Goal: Task Accomplishment & Management: Manage account settings

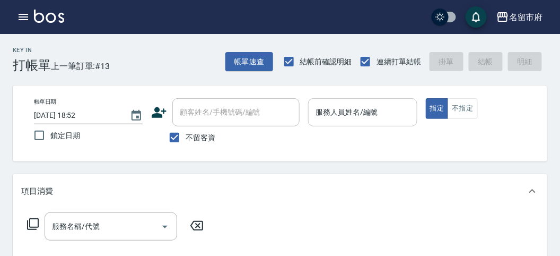
click at [374, 106] on input "服務人員姓名/編號" at bounding box center [362, 112] width 99 height 19
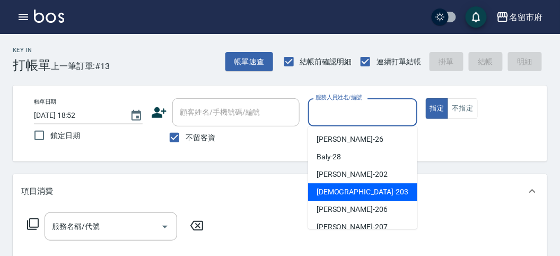
click at [339, 192] on span "聖德 -203" at bounding box center [363, 191] width 92 height 11
type input "聖德-203"
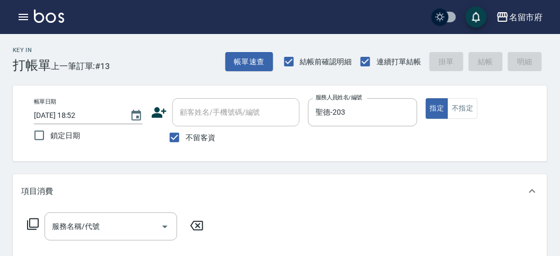
click at [36, 223] on icon at bounding box center [33, 223] width 13 height 13
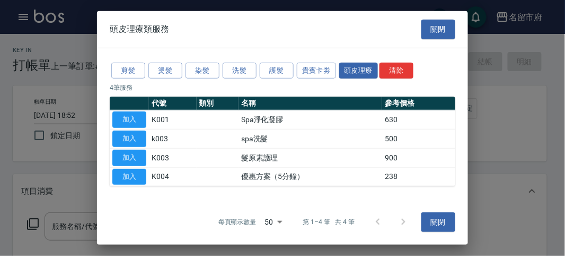
click at [136, 123] on button "加入" at bounding box center [129, 119] width 34 height 16
type input "Spa淨化凝膠(K001)"
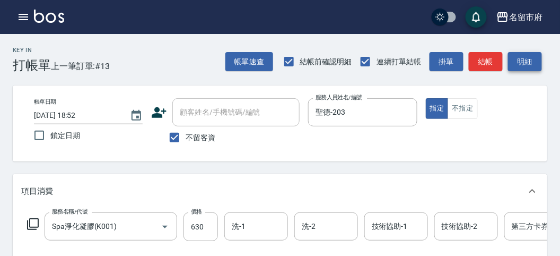
click at [536, 61] on button "明細" at bounding box center [525, 62] width 34 height 20
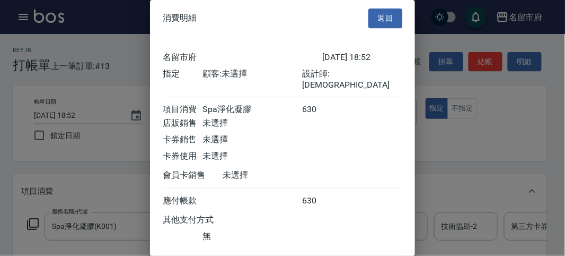
scroll to position [59, 0]
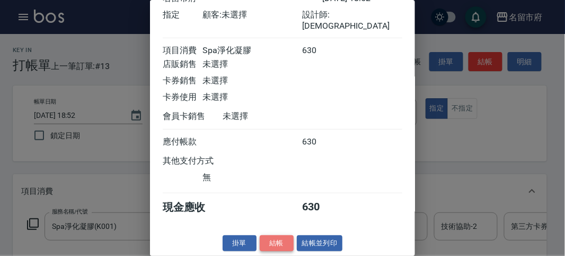
click at [278, 240] on button "結帳" at bounding box center [277, 243] width 34 height 16
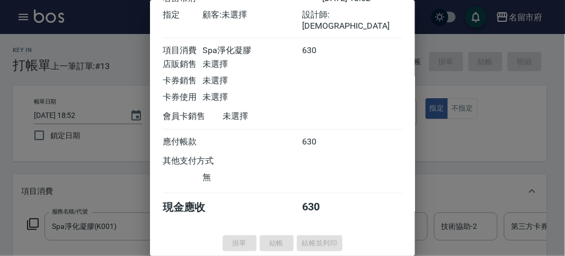
type input "[DATE] 20:13"
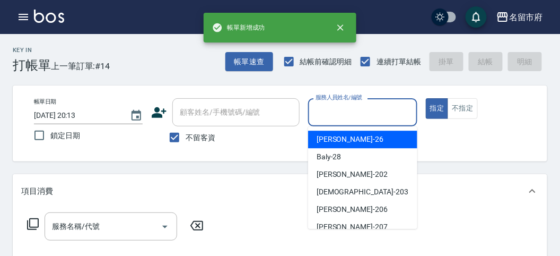
click at [337, 120] on input "服務人員姓名/編號" at bounding box center [362, 112] width 99 height 19
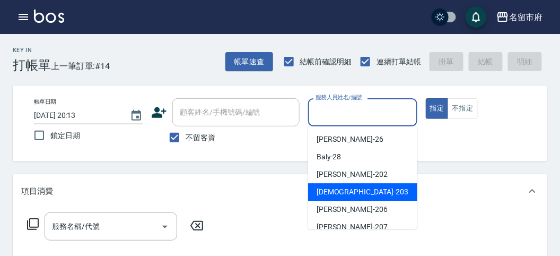
click at [336, 193] on span "聖德 -203" at bounding box center [363, 191] width 92 height 11
type input "聖德-203"
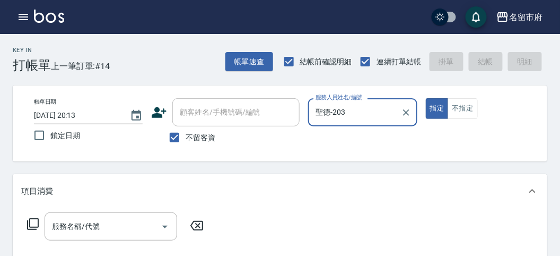
click at [38, 221] on icon at bounding box center [33, 224] width 12 height 12
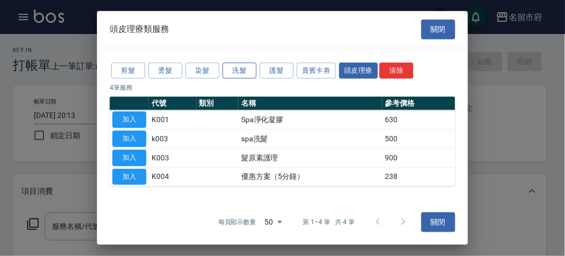
click at [228, 73] on button "洗髮" at bounding box center [240, 70] width 34 height 16
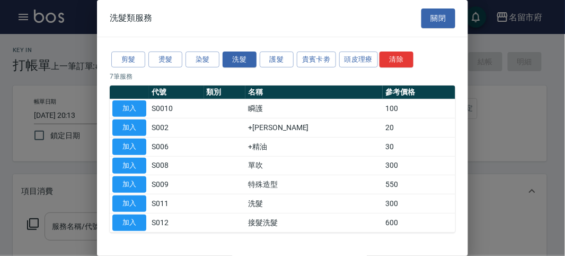
click at [120, 206] on button "加入" at bounding box center [129, 203] width 34 height 16
type input "洗髮(S011)"
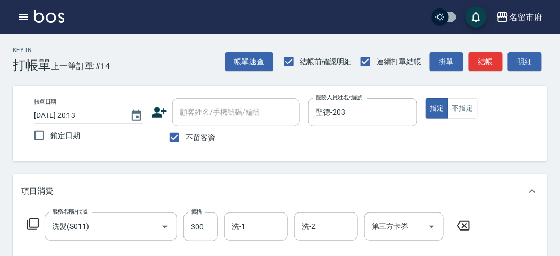
click at [36, 229] on icon at bounding box center [33, 223] width 13 height 13
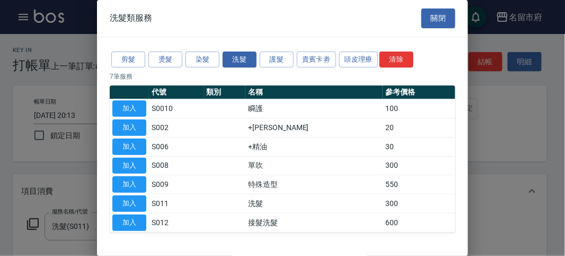
click at [34, 224] on div at bounding box center [282, 128] width 565 height 256
drag, startPoint x: 134, startPoint y: 64, endPoint x: 132, endPoint y: 73, distance: 9.9
click at [134, 64] on button "剪髮" at bounding box center [128, 59] width 34 height 16
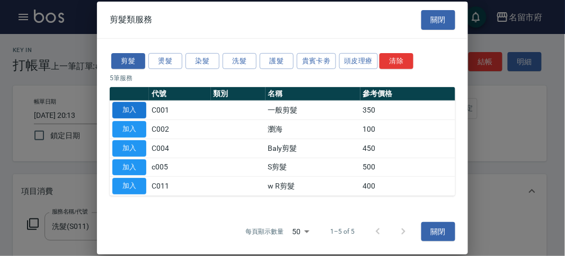
click at [129, 107] on button "加入" at bounding box center [129, 110] width 34 height 16
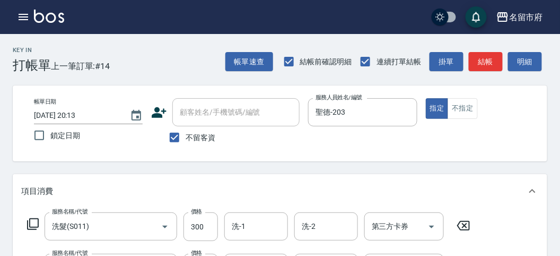
drag, startPoint x: 528, startPoint y: 60, endPoint x: 374, endPoint y: 132, distance: 169.7
click at [525, 60] on button "明細" at bounding box center [525, 62] width 34 height 20
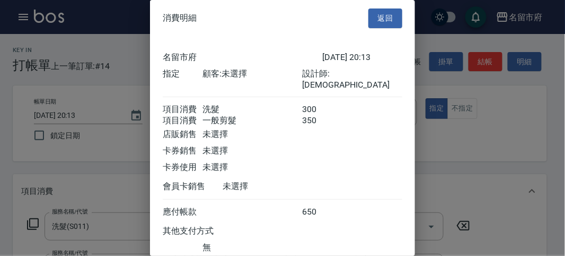
scroll to position [71, 0]
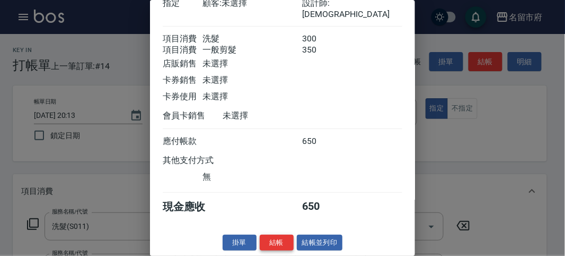
click at [262, 241] on button "結帳" at bounding box center [277, 242] width 34 height 16
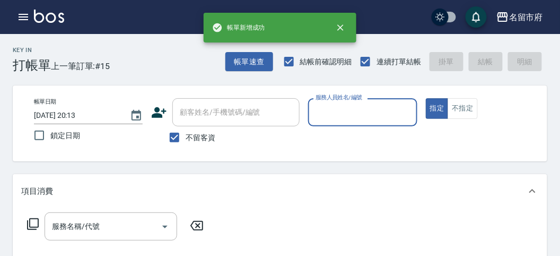
click at [335, 110] on input "服務人員姓名/編號" at bounding box center [362, 112] width 99 height 19
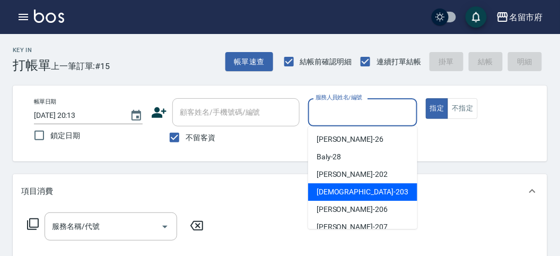
click at [339, 186] on div "聖德 -203" at bounding box center [362, 192] width 109 height 18
type input "聖德-203"
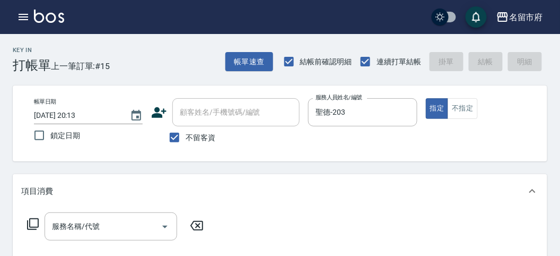
click at [36, 222] on icon at bounding box center [33, 223] width 13 height 13
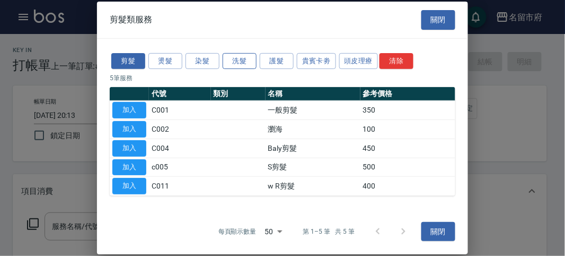
drag, startPoint x: 241, startPoint y: 60, endPoint x: 219, endPoint y: 77, distance: 27.3
click at [240, 62] on button "洗髮" at bounding box center [240, 61] width 34 height 16
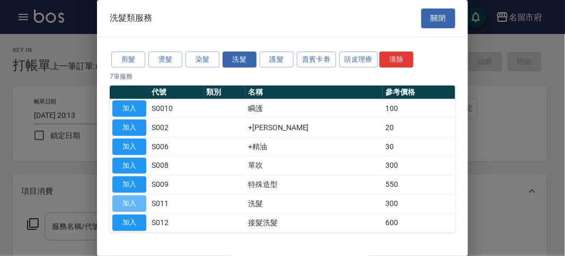
drag, startPoint x: 133, startPoint y: 200, endPoint x: 236, endPoint y: 246, distance: 112.3
click at [136, 202] on button "加入" at bounding box center [129, 203] width 34 height 16
type input "洗髮(S011)"
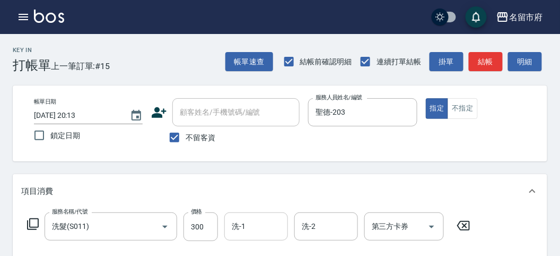
click at [250, 224] on input "洗-1" at bounding box center [256, 226] width 54 height 19
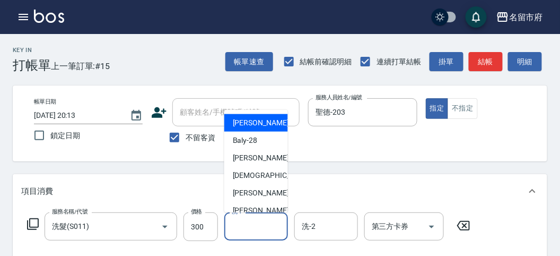
click at [255, 128] on div "[PERSON_NAME] -26" at bounding box center [256, 123] width 64 height 18
type input "[PERSON_NAME]-26"
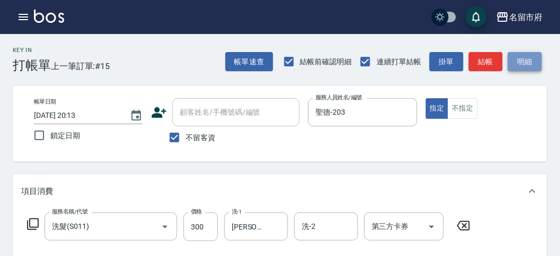
click at [533, 67] on button "明細" at bounding box center [525, 62] width 34 height 20
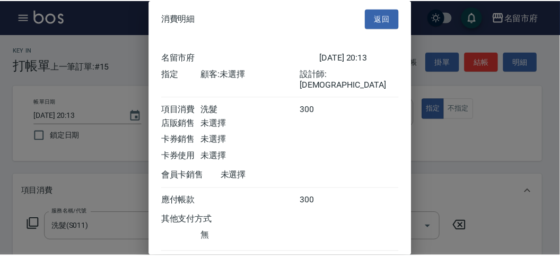
scroll to position [59, 0]
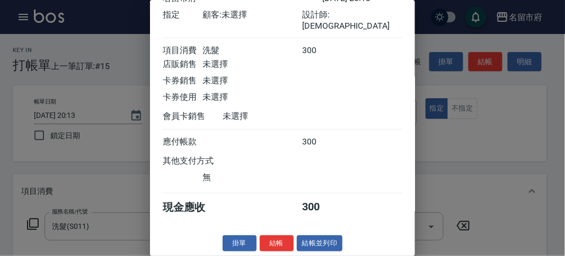
click at [270, 231] on div "消費明細 返回 名留市府 [DATE] 20:13 指定 顧客: 未選擇 設計師: 聖德 項目消費 洗髮 300 店販銷售 未選擇 卡券銷售 未選擇 卡券使用…" at bounding box center [282, 128] width 265 height 256
click at [272, 239] on button "結帳" at bounding box center [277, 243] width 34 height 16
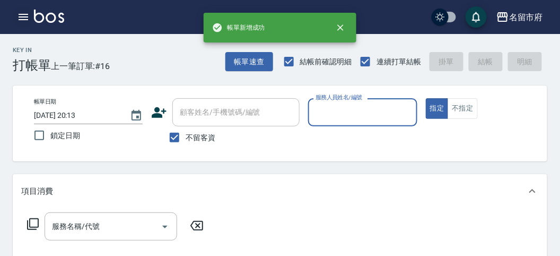
click at [28, 17] on icon "button" at bounding box center [23, 17] width 13 height 13
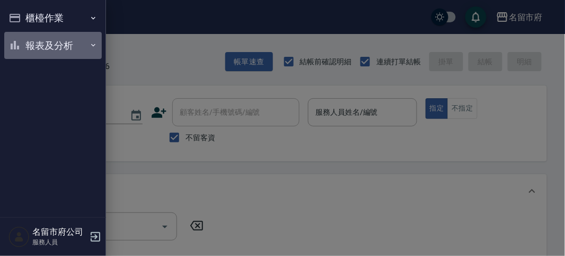
click at [42, 45] on button "報表及分析" at bounding box center [53, 46] width 98 height 28
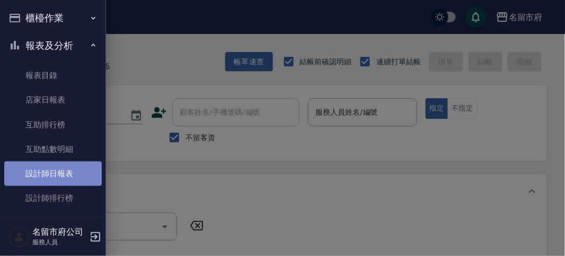
click at [59, 180] on link "設計師日報表" at bounding box center [53, 173] width 98 height 24
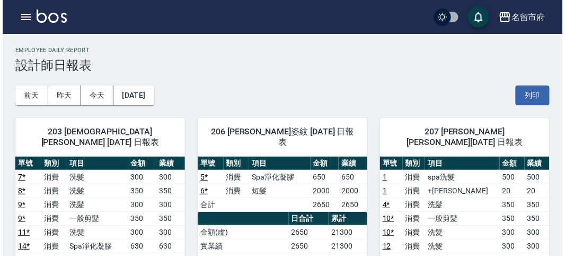
scroll to position [412, 0]
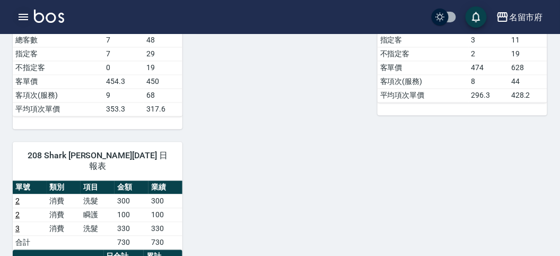
click at [27, 21] on icon "button" at bounding box center [23, 17] width 13 height 13
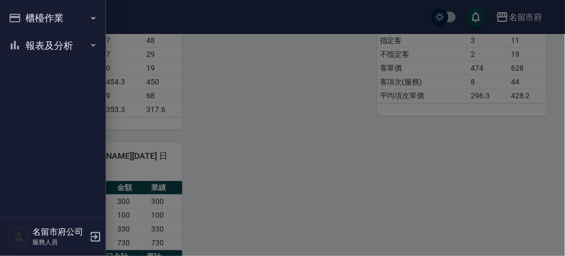
click at [27, 21] on button "櫃檯作業" at bounding box center [53, 18] width 98 height 28
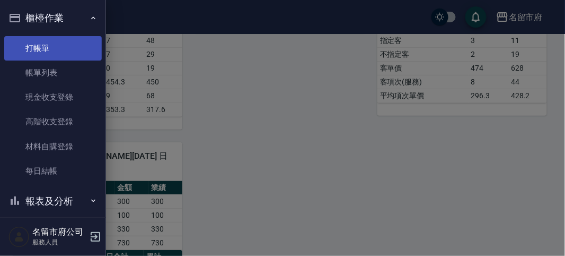
click at [39, 48] on link "打帳單" at bounding box center [53, 48] width 98 height 24
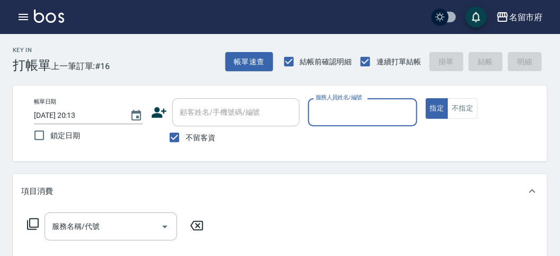
click at [361, 113] on input "服務人員姓名/編號" at bounding box center [362, 112] width 99 height 19
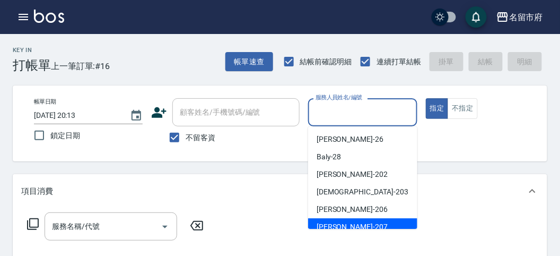
click at [347, 221] on div "[PERSON_NAME] -207" at bounding box center [362, 227] width 109 height 18
type input "[PERSON_NAME]-207"
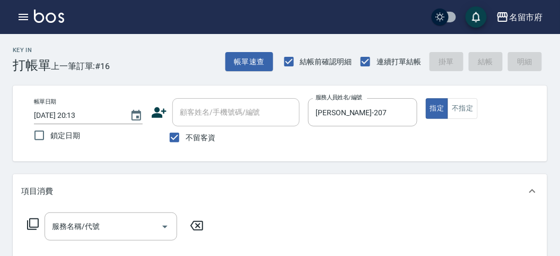
click at [37, 223] on icon at bounding box center [33, 223] width 13 height 13
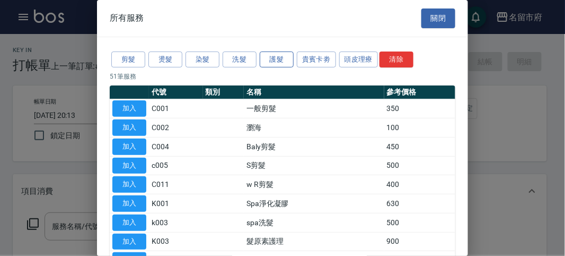
click at [268, 58] on button "護髮" at bounding box center [277, 59] width 34 height 16
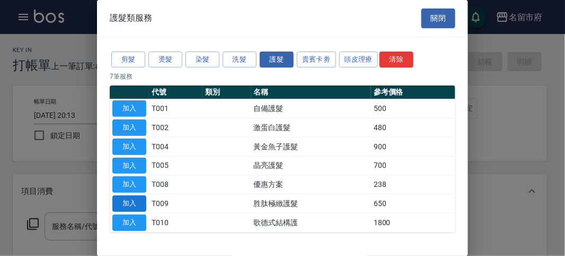
click at [135, 203] on button "加入" at bounding box center [129, 203] width 34 height 16
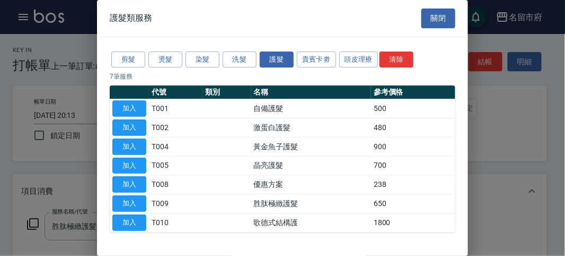
type input "胜肽極緻護髮(T009)"
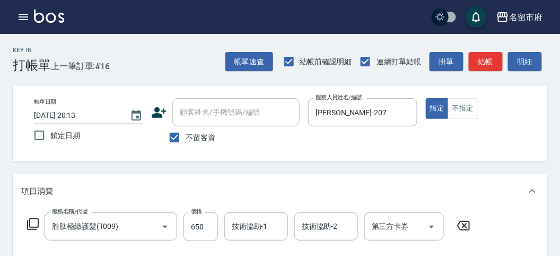
click at [33, 219] on icon at bounding box center [33, 224] width 12 height 12
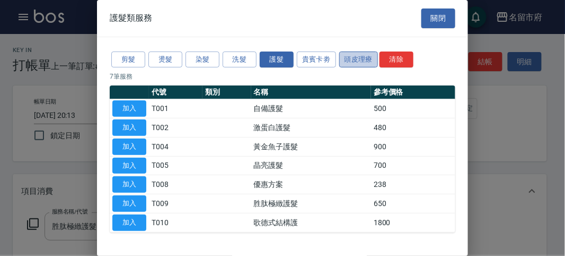
click at [354, 60] on button "頭皮理療" at bounding box center [358, 59] width 39 height 16
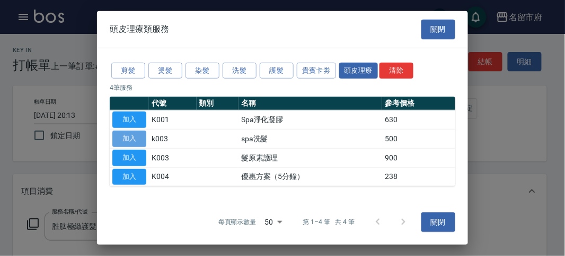
click at [138, 143] on button "加入" at bounding box center [129, 138] width 34 height 16
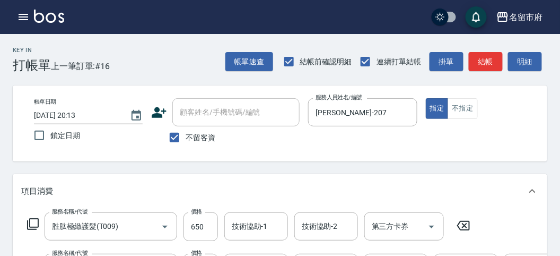
scroll to position [353, 0]
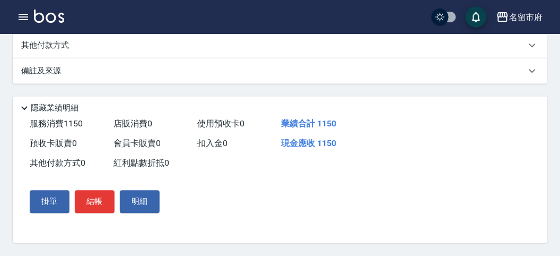
click at [54, 58] on div "其他付款方式" at bounding box center [280, 45] width 535 height 25
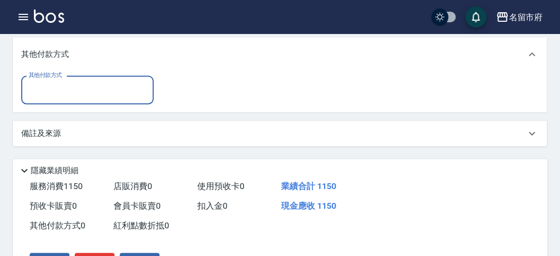
scroll to position [0, 0]
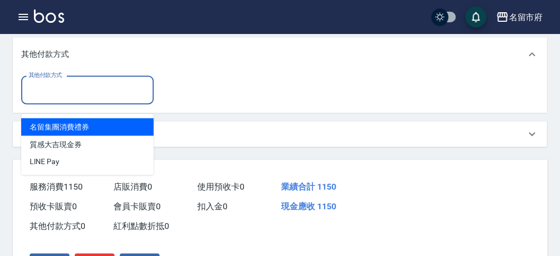
drag, startPoint x: 57, startPoint y: 97, endPoint x: 61, endPoint y: 110, distance: 13.8
click at [58, 98] on input "其他付款方式" at bounding box center [87, 90] width 123 height 19
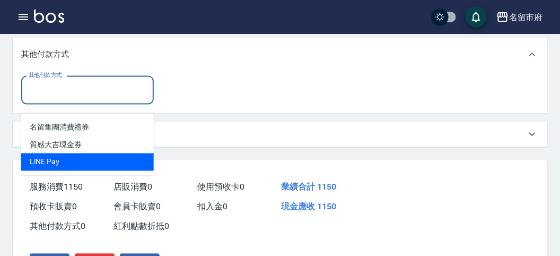
click at [62, 155] on span "LlNE Pay" at bounding box center [87, 162] width 133 height 18
type input "LlNE Pay"
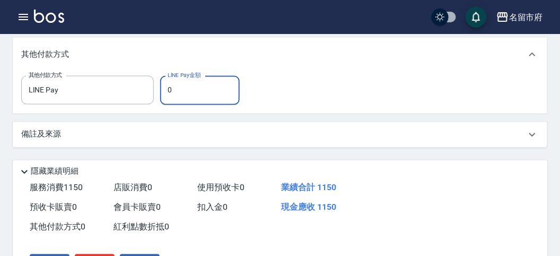
click at [184, 102] on input "0" at bounding box center [200, 90] width 80 height 29
type input "1150"
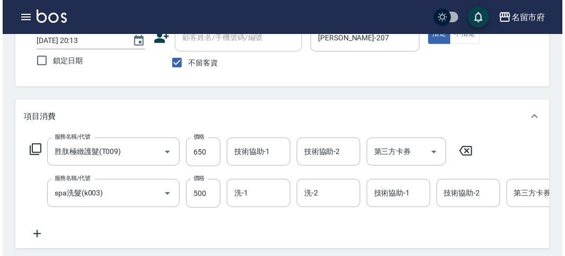
scroll to position [429, 0]
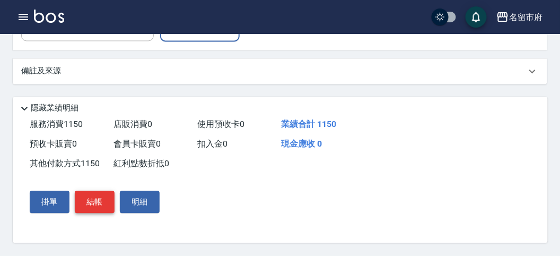
click at [89, 197] on button "結帳" at bounding box center [95, 202] width 40 height 22
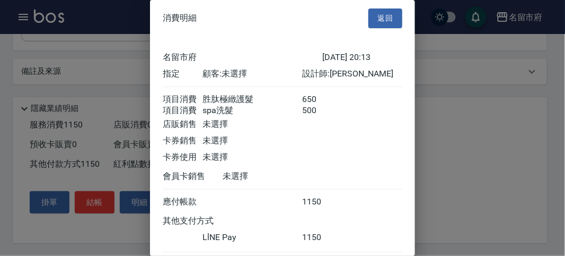
scroll to position [69, 0]
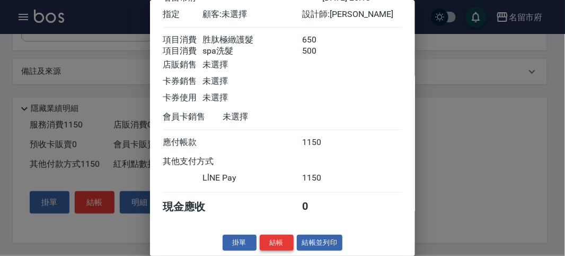
click at [268, 238] on button "結帳" at bounding box center [277, 242] width 34 height 16
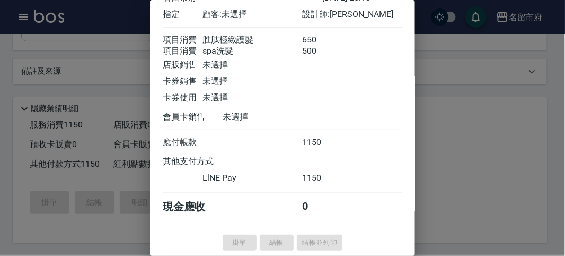
type input "[DATE] 20:24"
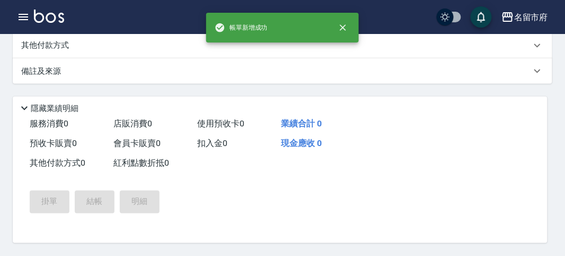
scroll to position [0, 0]
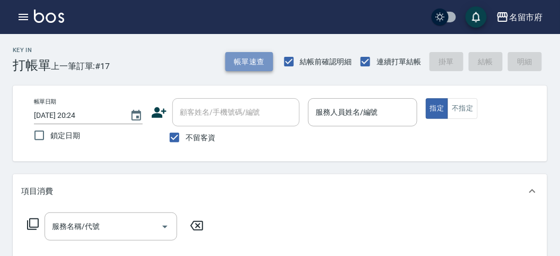
click at [256, 66] on button "帳單速查" at bounding box center [249, 62] width 48 height 20
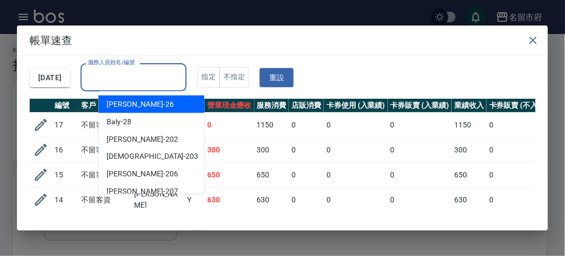
click at [182, 72] on input "服務人員姓名/編號" at bounding box center [133, 77] width 97 height 19
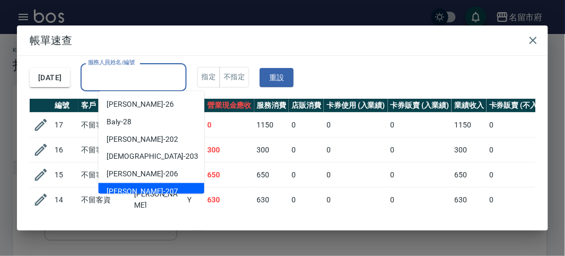
click at [163, 187] on div "[PERSON_NAME] -207" at bounding box center [152, 192] width 106 height 18
type input "[PERSON_NAME]-207"
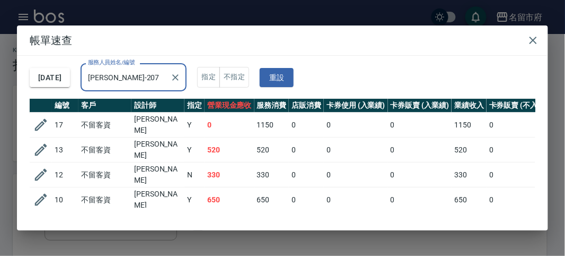
scroll to position [64, 0]
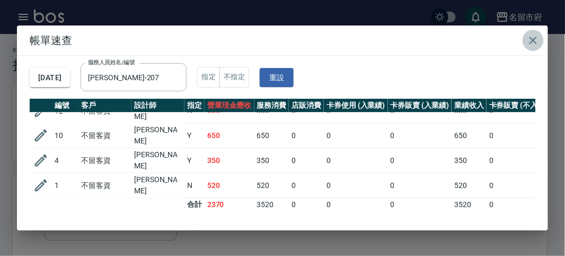
click at [534, 41] on icon "button" at bounding box center [533, 40] width 13 height 13
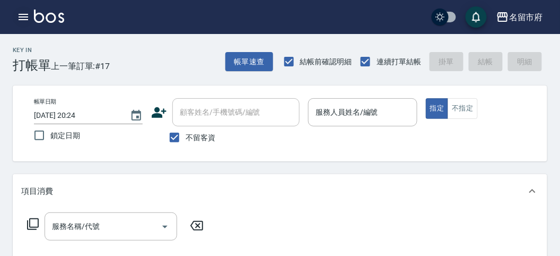
click at [22, 14] on icon "button" at bounding box center [24, 17] width 10 height 6
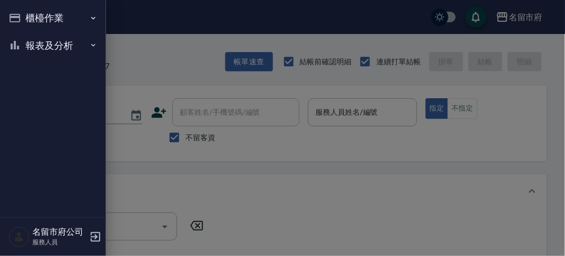
click at [50, 53] on button "報表及分析" at bounding box center [53, 46] width 98 height 28
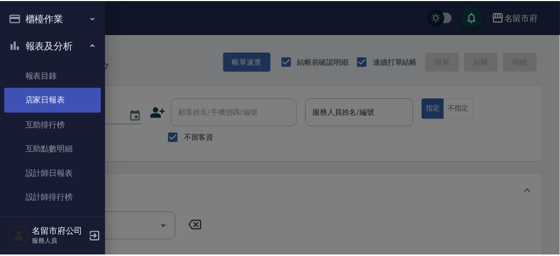
scroll to position [34, 0]
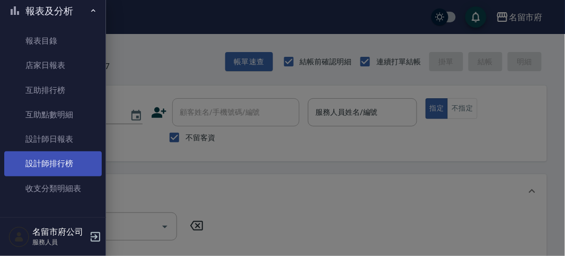
click at [80, 156] on link "設計師排行榜" at bounding box center [53, 163] width 98 height 24
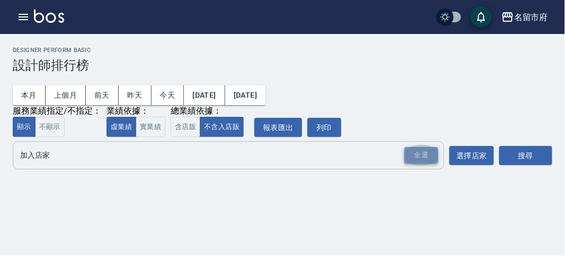
click at [420, 158] on div "全選" at bounding box center [422, 155] width 34 height 16
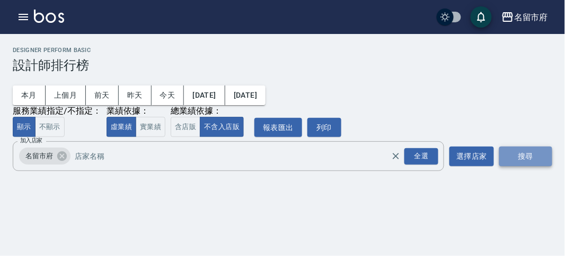
click at [521, 155] on button "搜尋" at bounding box center [526, 156] width 53 height 20
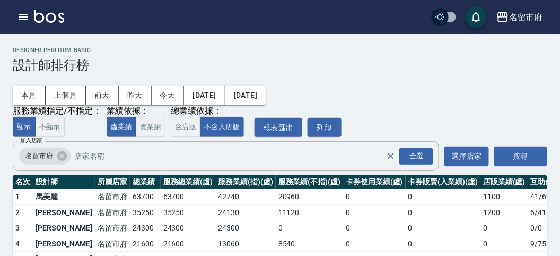
scroll to position [93, 0]
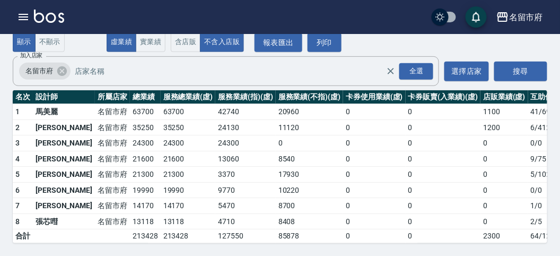
click at [55, 16] on img at bounding box center [49, 16] width 30 height 13
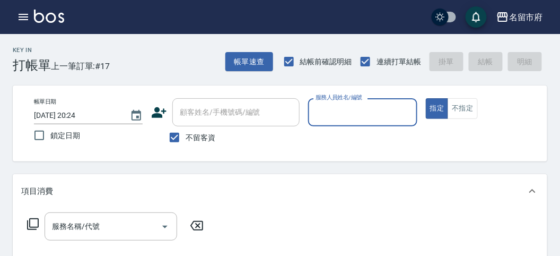
click at [335, 113] on input "服務人員姓名/編號" at bounding box center [362, 112] width 99 height 19
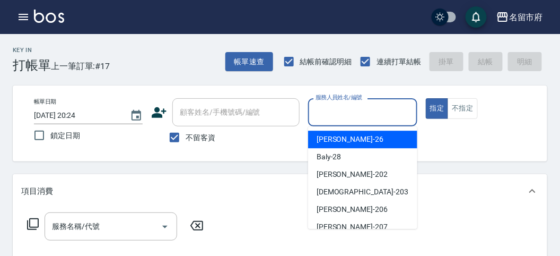
click at [342, 143] on div "[PERSON_NAME] -26" at bounding box center [362, 139] width 109 height 18
type input "[PERSON_NAME]-26"
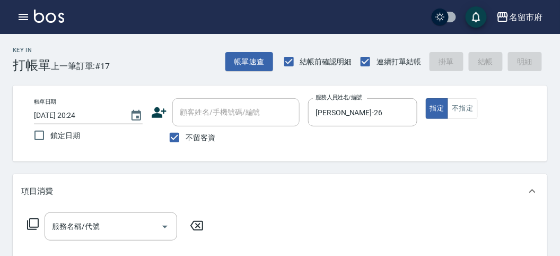
click at [37, 223] on icon at bounding box center [33, 223] width 13 height 13
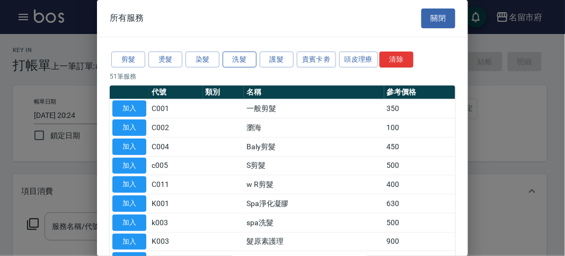
click at [240, 56] on button "洗髮" at bounding box center [240, 59] width 34 height 16
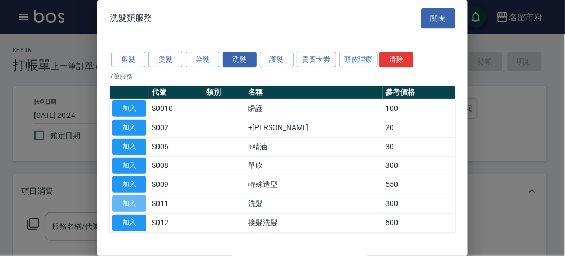
click at [119, 195] on button "加入" at bounding box center [129, 203] width 34 height 16
type input "洗髮(S011)"
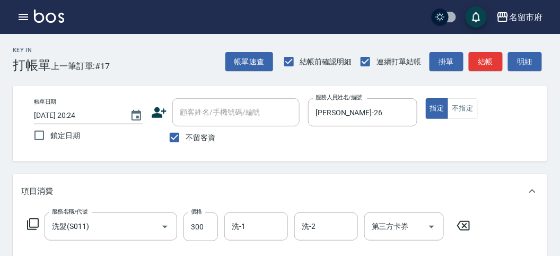
click at [30, 223] on icon at bounding box center [33, 224] width 12 height 12
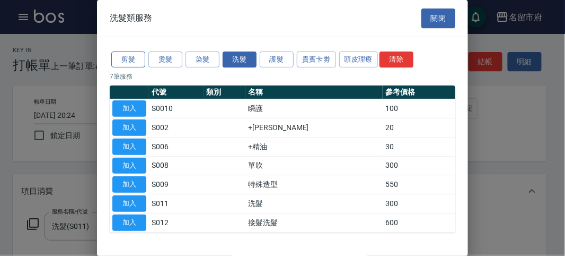
click at [128, 59] on button "剪髮" at bounding box center [128, 59] width 34 height 16
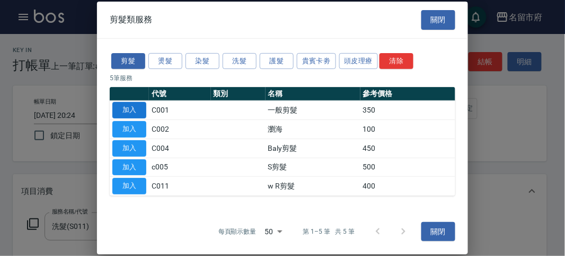
click at [132, 110] on button "加入" at bounding box center [129, 110] width 34 height 16
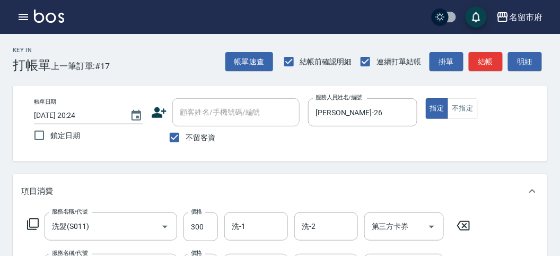
click at [292, 175] on div "項目消費" at bounding box center [280, 191] width 535 height 34
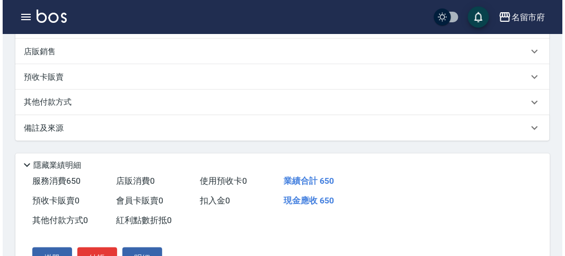
scroll to position [220, 0]
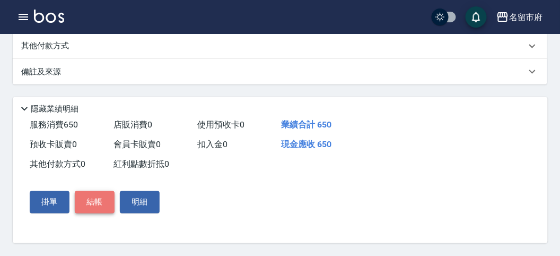
click at [94, 203] on button "結帳" at bounding box center [95, 202] width 40 height 22
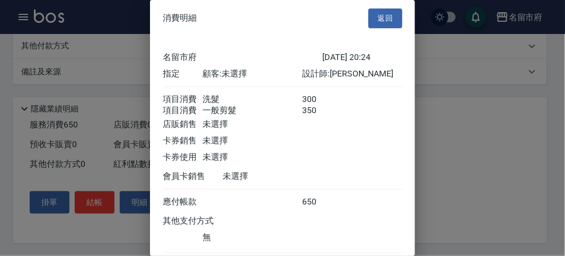
scroll to position [71, 0]
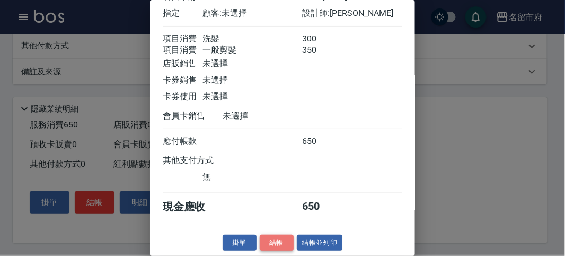
click at [276, 240] on button "結帳" at bounding box center [277, 242] width 34 height 16
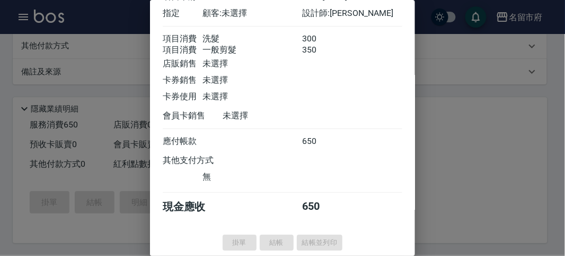
type input "[DATE] 20:27"
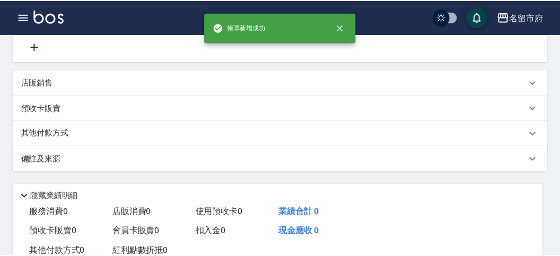
scroll to position [0, 0]
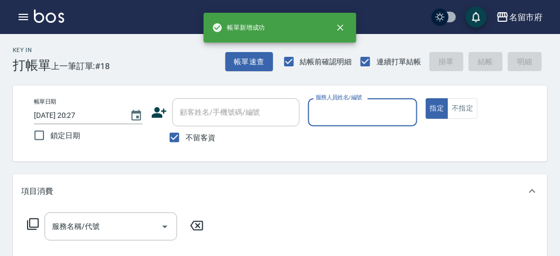
click at [328, 116] on input "服務人員姓名/編號" at bounding box center [362, 112] width 99 height 19
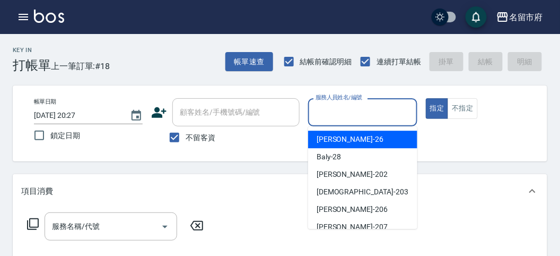
click at [347, 135] on div "[PERSON_NAME] -26" at bounding box center [362, 139] width 109 height 18
type input "[PERSON_NAME]-26"
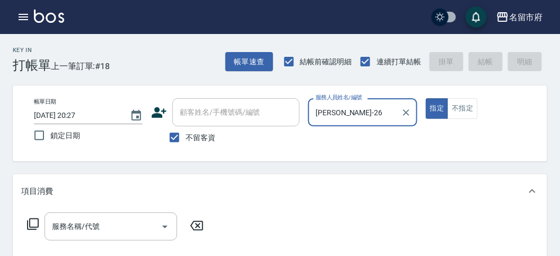
click at [29, 222] on icon at bounding box center [33, 224] width 12 height 12
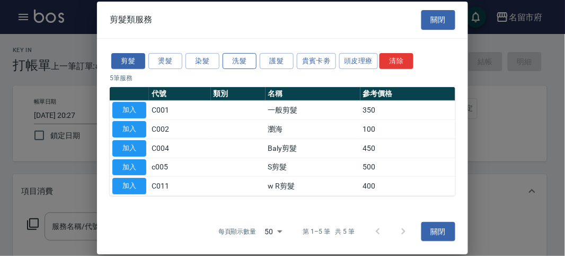
click at [239, 56] on button "洗髮" at bounding box center [240, 61] width 34 height 16
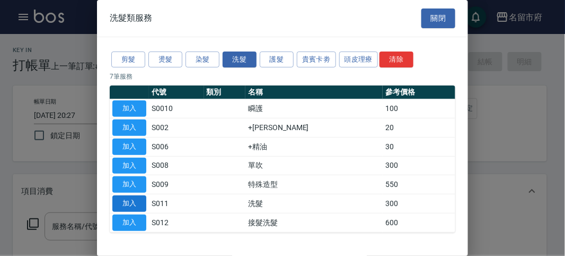
click at [139, 200] on button "加入" at bounding box center [129, 203] width 34 height 16
type input "洗髮(S011)"
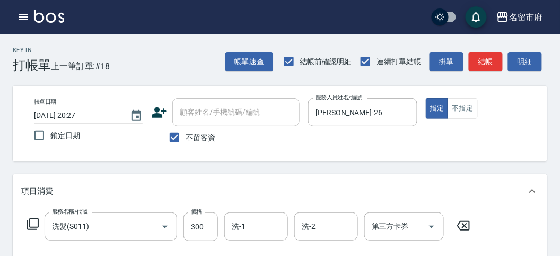
click at [36, 221] on icon at bounding box center [33, 223] width 13 height 13
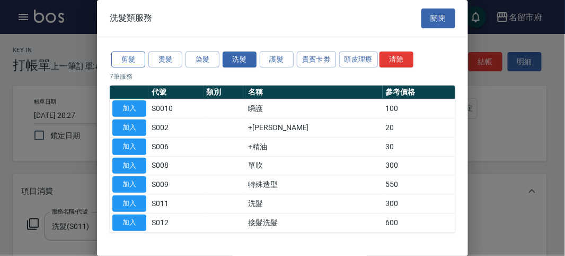
click at [138, 58] on button "剪髮" at bounding box center [128, 59] width 34 height 16
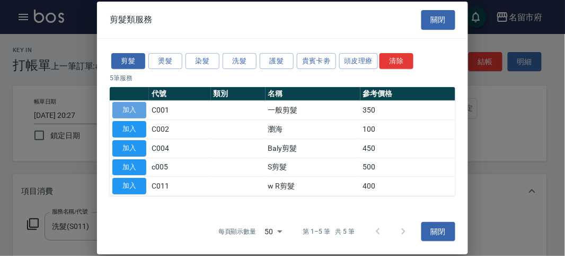
click at [125, 107] on button "加入" at bounding box center [129, 110] width 34 height 16
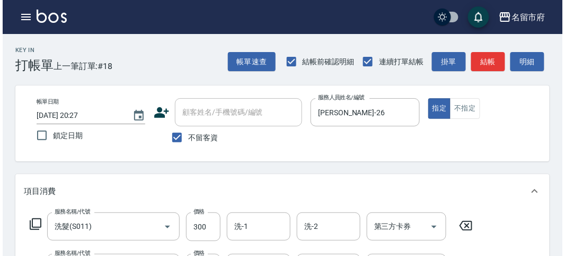
scroll to position [352, 0]
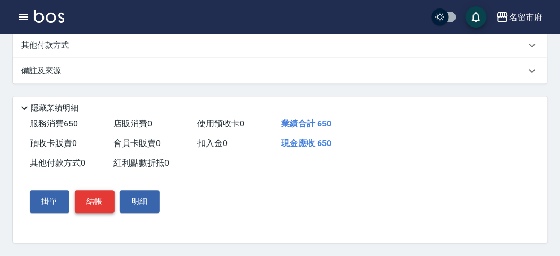
click at [98, 199] on button "結帳" at bounding box center [95, 201] width 40 height 22
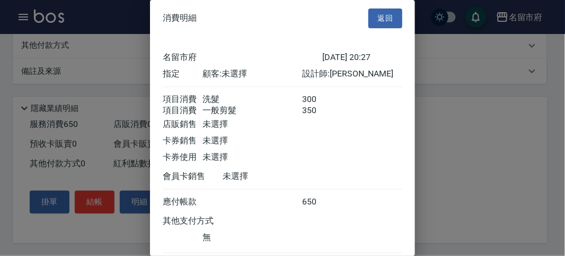
scroll to position [71, 0]
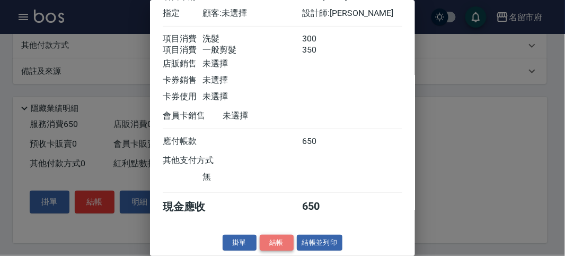
click at [277, 239] on button "結帳" at bounding box center [277, 242] width 34 height 16
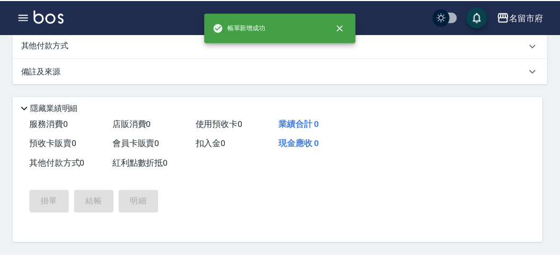
scroll to position [0, 0]
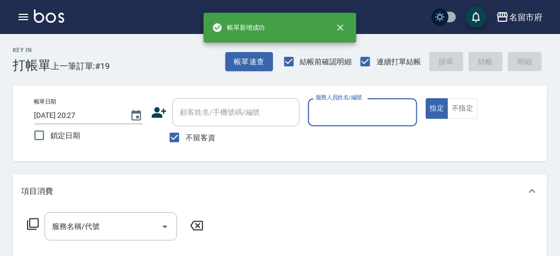
click at [362, 114] on input "服務人員姓名/編號" at bounding box center [362, 112] width 99 height 19
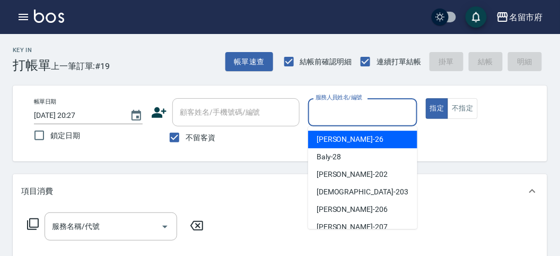
click at [358, 141] on div "[PERSON_NAME] -26" at bounding box center [362, 139] width 109 height 18
type input "[PERSON_NAME]-26"
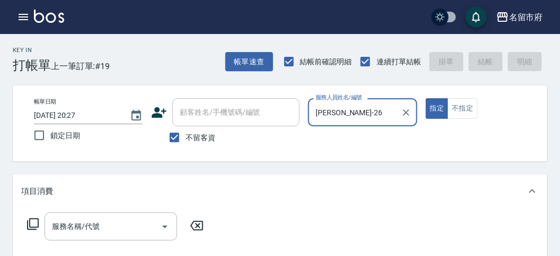
click at [32, 221] on icon at bounding box center [33, 223] width 13 height 13
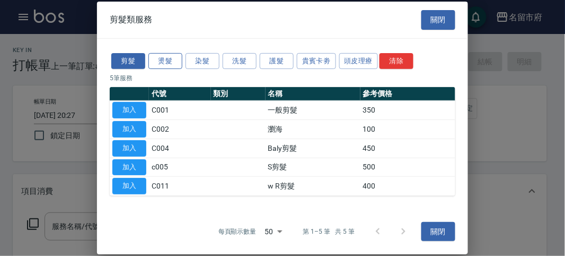
click at [165, 62] on button "燙髮" at bounding box center [166, 61] width 34 height 16
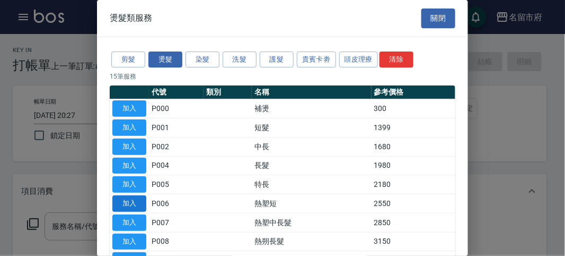
click at [137, 203] on button "加入" at bounding box center [129, 203] width 34 height 16
type input "熱塑短(P006)"
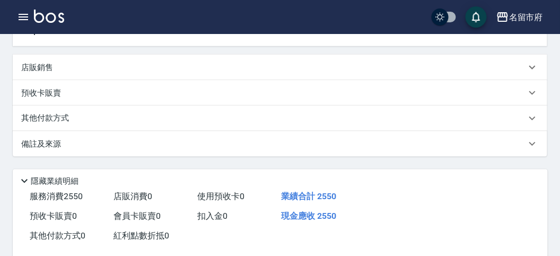
scroll to position [294, 0]
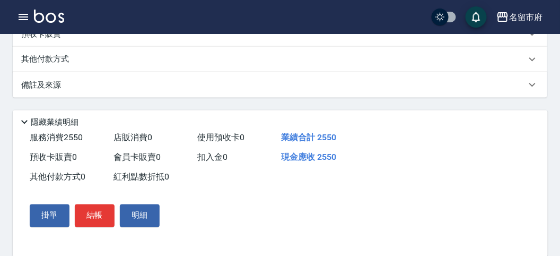
click at [58, 65] on p "其他付款方式" at bounding box center [47, 60] width 53 height 12
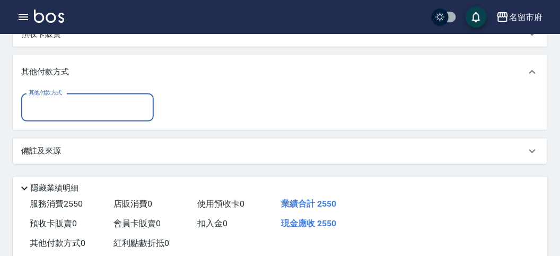
scroll to position [0, 0]
click at [70, 117] on input "其他付款方式" at bounding box center [87, 107] width 123 height 19
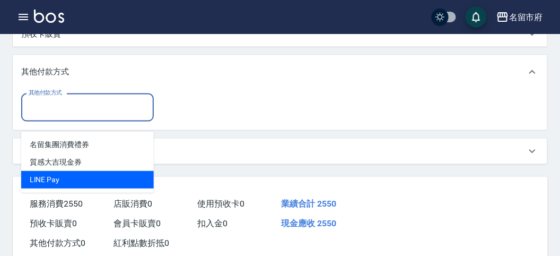
click at [85, 173] on span "LlNE Pay" at bounding box center [87, 180] width 133 height 18
type input "LlNE Pay"
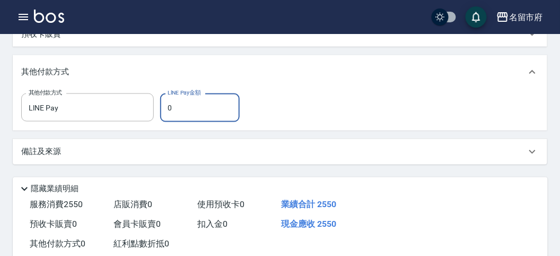
drag, startPoint x: 169, startPoint y: 119, endPoint x: 207, endPoint y: 118, distance: 38.7
click at [207, 118] on input "0" at bounding box center [200, 107] width 80 height 29
type input "2000"
click at [311, 130] on div "其他付款方式 LlNE Pay 其他付款方式 LlNE Pay金額 2000 LlNE Pay金額" at bounding box center [280, 109] width 535 height 41
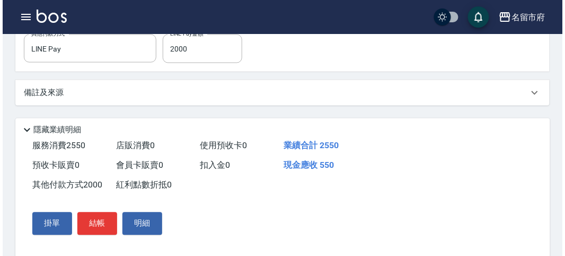
scroll to position [387, 0]
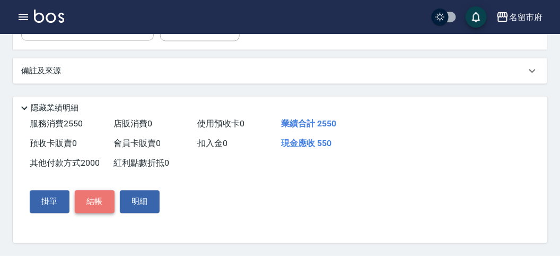
click at [95, 198] on button "結帳" at bounding box center [95, 201] width 40 height 22
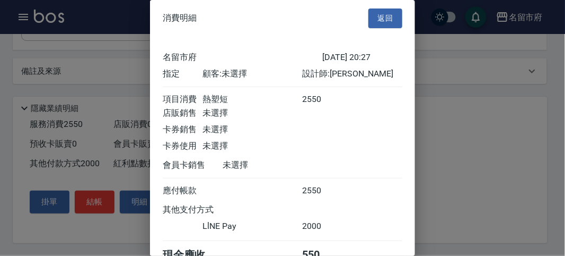
scroll to position [57, 0]
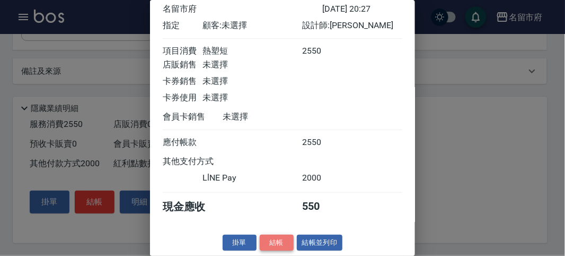
click at [284, 240] on button "結帳" at bounding box center [277, 242] width 34 height 16
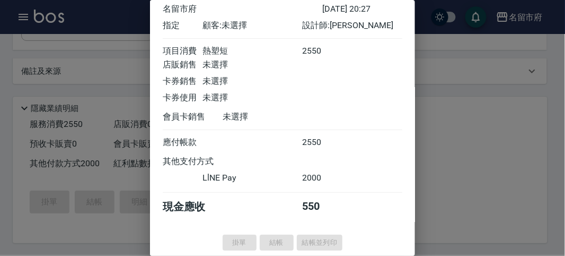
type input "[DATE] 20:28"
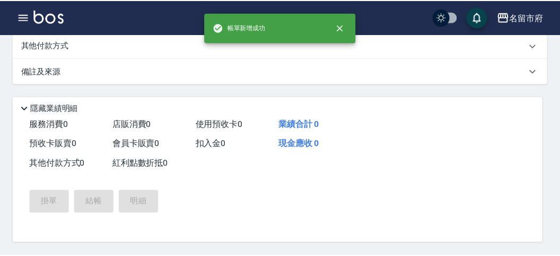
scroll to position [0, 0]
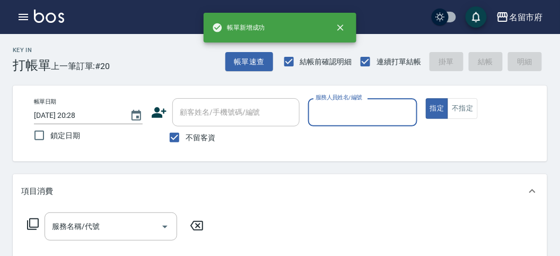
click at [352, 110] on input "服務人員姓名/編號" at bounding box center [362, 112] width 99 height 19
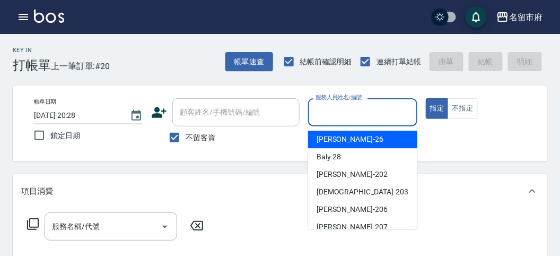
click at [364, 144] on div "[PERSON_NAME] -26" at bounding box center [362, 139] width 109 height 18
type input "[PERSON_NAME]-26"
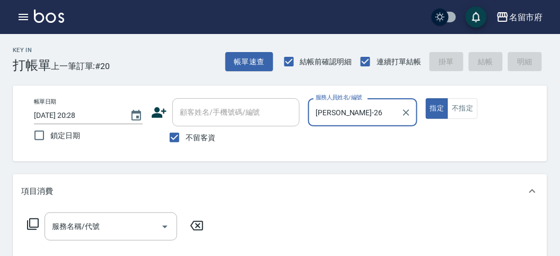
click at [37, 226] on icon at bounding box center [33, 224] width 12 height 12
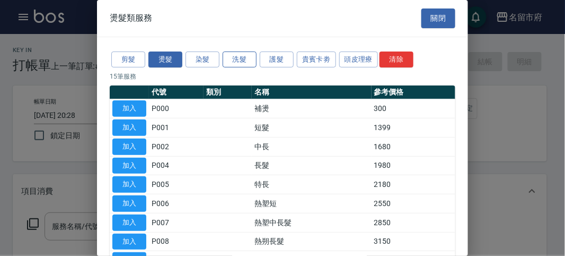
click at [240, 60] on button "洗髮" at bounding box center [240, 59] width 34 height 16
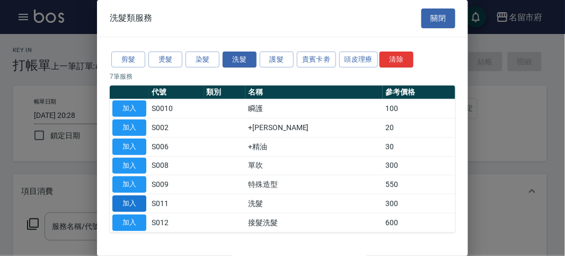
drag, startPoint x: 133, startPoint y: 198, endPoint x: 126, endPoint y: 195, distance: 8.3
click at [133, 198] on button "加入" at bounding box center [129, 203] width 34 height 16
type input "洗髮(S011)"
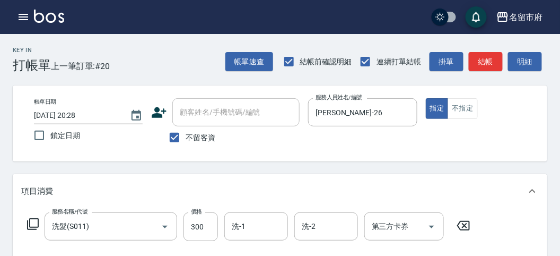
click at [33, 223] on icon at bounding box center [33, 223] width 13 height 13
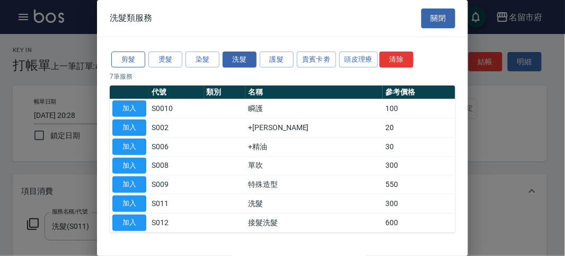
click at [126, 61] on button "剪髮" at bounding box center [128, 59] width 34 height 16
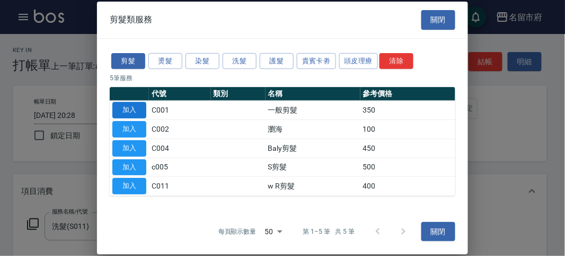
click at [128, 105] on button "加入" at bounding box center [129, 110] width 34 height 16
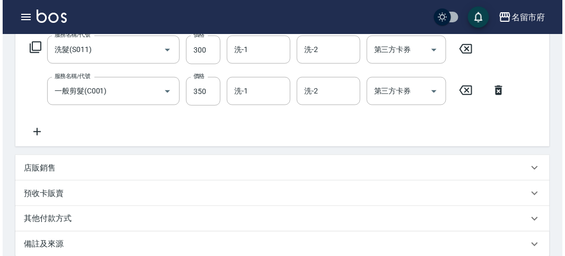
scroll to position [352, 0]
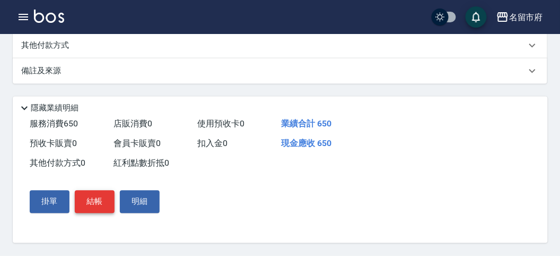
click at [94, 196] on button "結帳" at bounding box center [95, 201] width 40 height 22
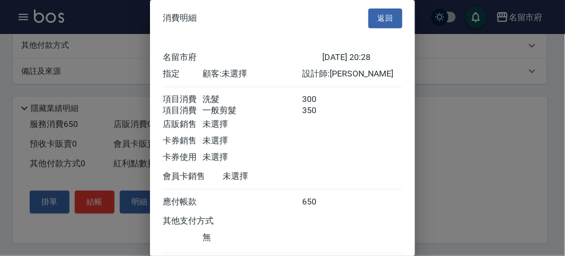
scroll to position [71, 0]
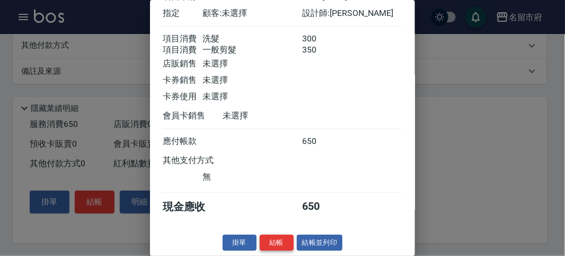
click at [274, 242] on button "結帳" at bounding box center [277, 242] width 34 height 16
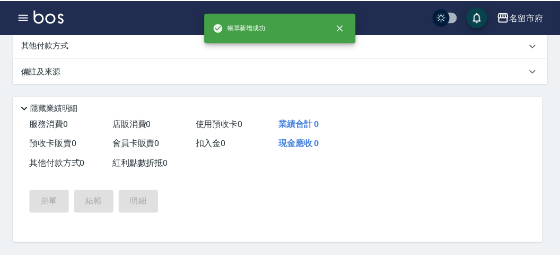
scroll to position [0, 0]
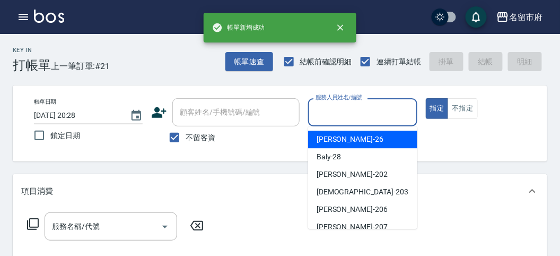
drag, startPoint x: 330, startPoint y: 115, endPoint x: 334, endPoint y: 123, distance: 8.8
click at [330, 116] on input "服務人員姓名/編號" at bounding box center [362, 112] width 99 height 19
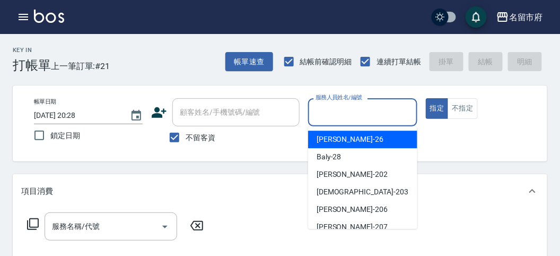
click at [343, 140] on div "[PERSON_NAME] -26" at bounding box center [362, 139] width 109 height 18
type input "[PERSON_NAME]-26"
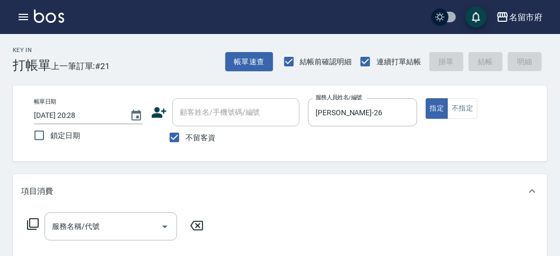
click at [32, 224] on icon at bounding box center [33, 223] width 13 height 13
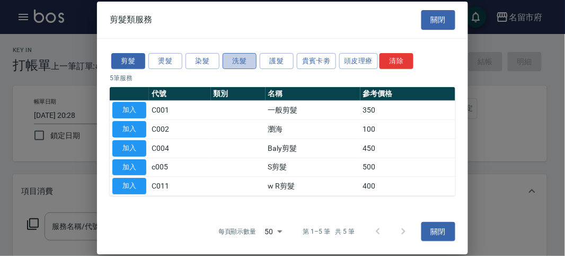
click at [247, 59] on button "洗髮" at bounding box center [240, 61] width 34 height 16
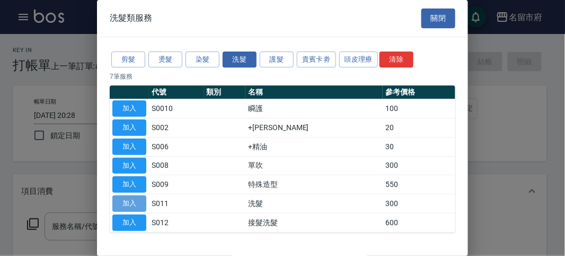
click at [126, 197] on button "加入" at bounding box center [129, 203] width 34 height 16
type input "洗髮(S011)"
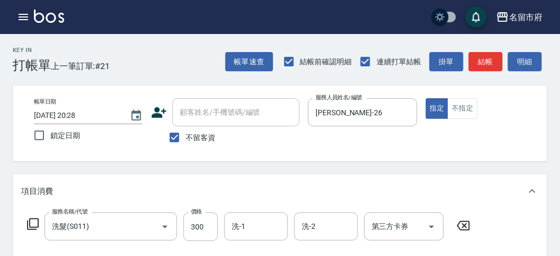
click at [33, 224] on icon at bounding box center [33, 223] width 13 height 13
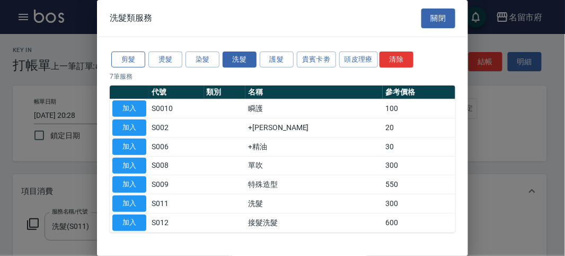
click at [137, 57] on button "剪髮" at bounding box center [128, 59] width 34 height 16
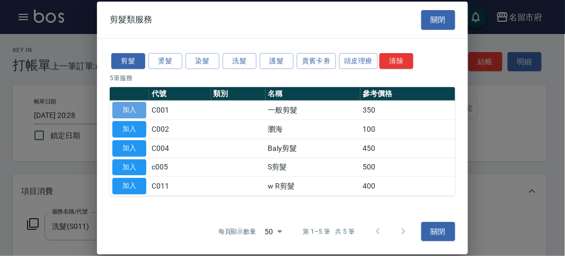
click at [141, 109] on button "加入" at bounding box center [129, 110] width 34 height 16
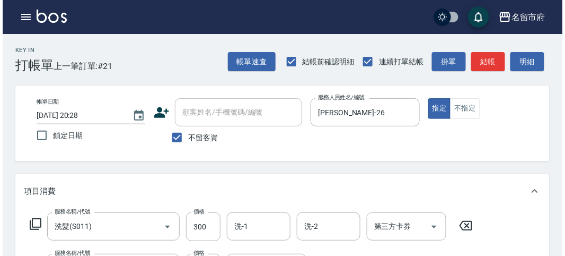
scroll to position [352, 0]
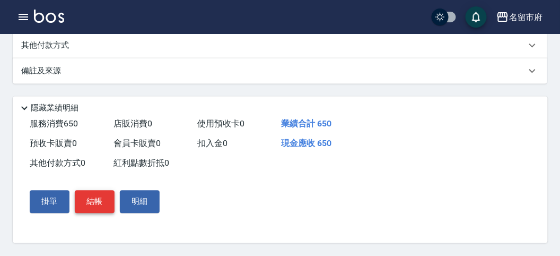
click at [102, 197] on button "結帳" at bounding box center [95, 201] width 40 height 22
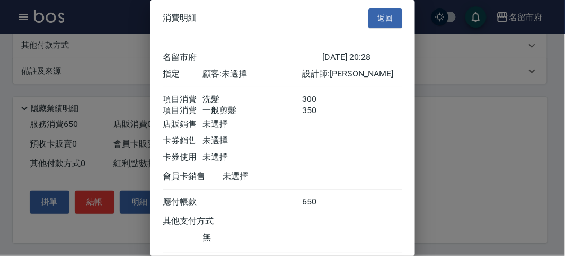
scroll to position [71, 0]
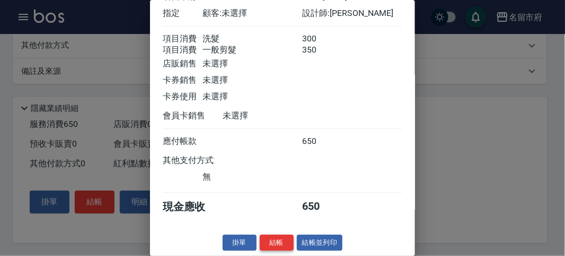
click at [274, 236] on button "結帳" at bounding box center [277, 242] width 34 height 16
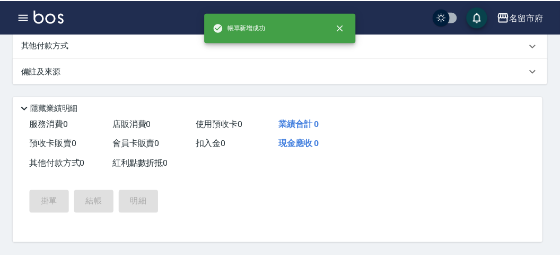
scroll to position [0, 0]
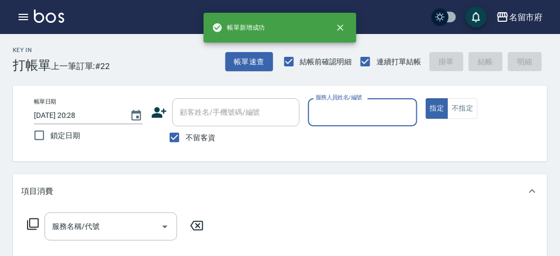
click at [362, 115] on input "服務人員姓名/編號" at bounding box center [362, 112] width 99 height 19
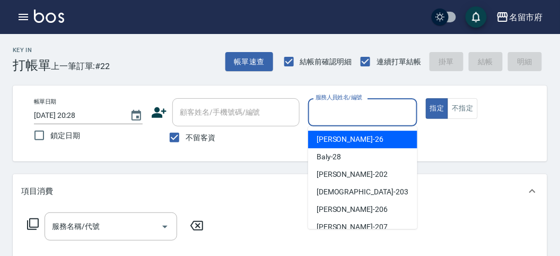
click at [370, 144] on div "[PERSON_NAME] -26" at bounding box center [362, 139] width 109 height 18
type input "[PERSON_NAME]-26"
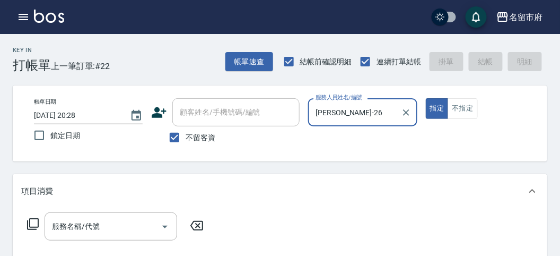
click at [33, 223] on icon at bounding box center [33, 223] width 13 height 13
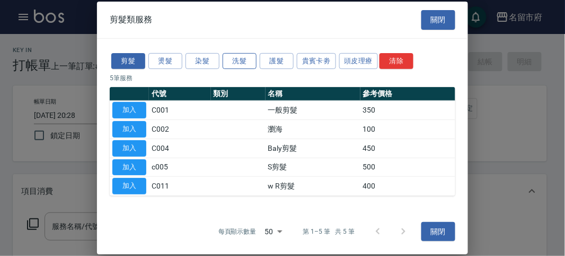
click at [235, 61] on button "洗髮" at bounding box center [240, 61] width 34 height 16
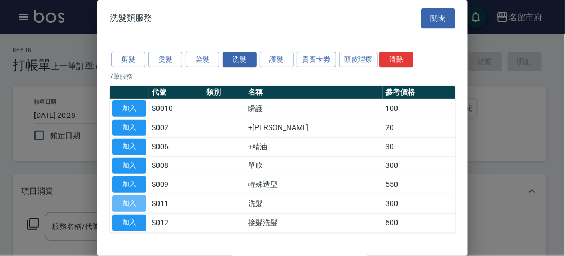
click at [121, 202] on button "加入" at bounding box center [129, 203] width 34 height 16
type input "洗髮(S011)"
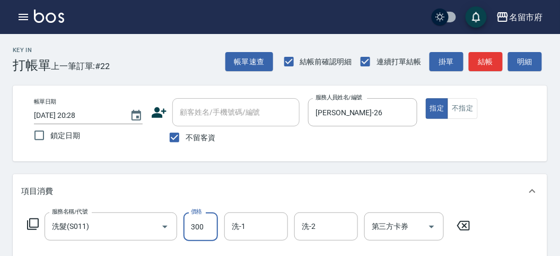
click at [202, 225] on input "300" at bounding box center [201, 226] width 34 height 29
type input "350"
click at [328, 152] on div "帳單日期 [DATE] 20:28 鎖定日期 顧客姓名/手機號碼/編號 顧客姓名/手機號碼/編號 不留客資 服務人員姓名/編號 [PERSON_NAME]-2…" at bounding box center [280, 123] width 535 height 76
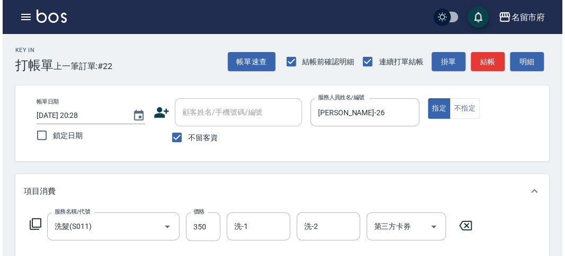
scroll to position [310, 0]
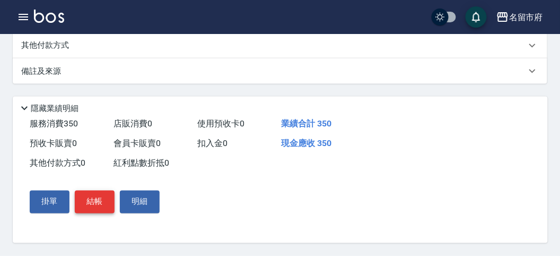
click at [86, 207] on button "結帳" at bounding box center [95, 201] width 40 height 22
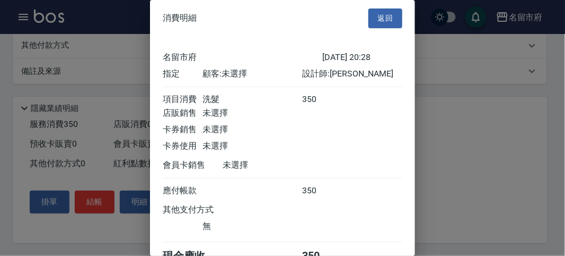
scroll to position [59, 0]
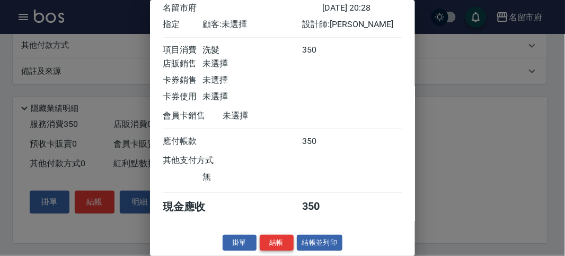
click at [278, 242] on button "結帳" at bounding box center [277, 242] width 34 height 16
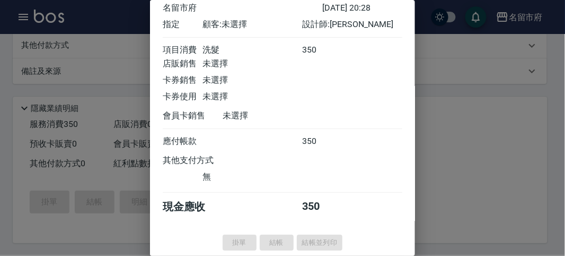
type input "[DATE] 20:29"
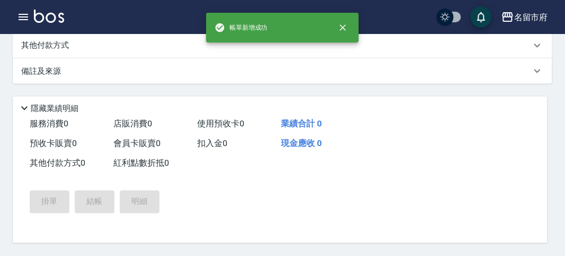
scroll to position [0, 0]
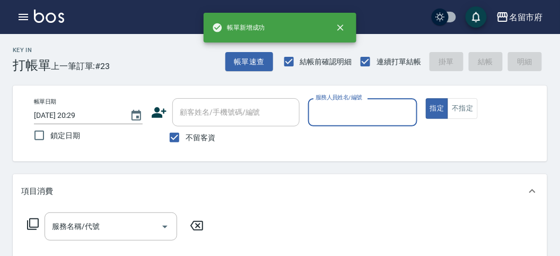
click at [339, 114] on input "服務人員姓名/編號" at bounding box center [362, 112] width 99 height 19
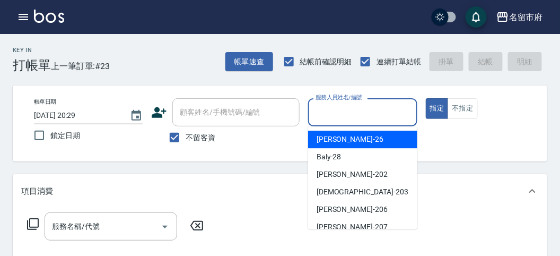
click at [366, 146] on div "[PERSON_NAME] -26" at bounding box center [362, 139] width 109 height 18
type input "[PERSON_NAME]-26"
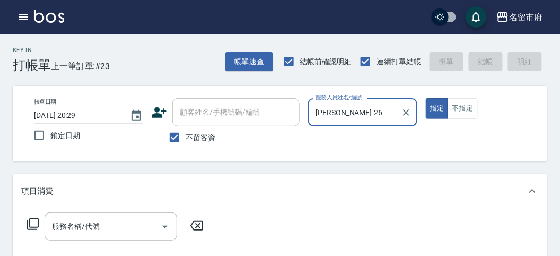
click at [33, 221] on icon at bounding box center [33, 223] width 13 height 13
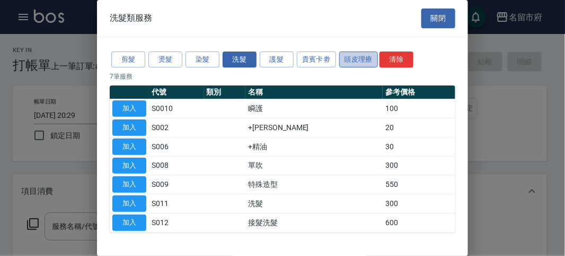
click at [364, 59] on button "頭皮理療" at bounding box center [358, 59] width 39 height 16
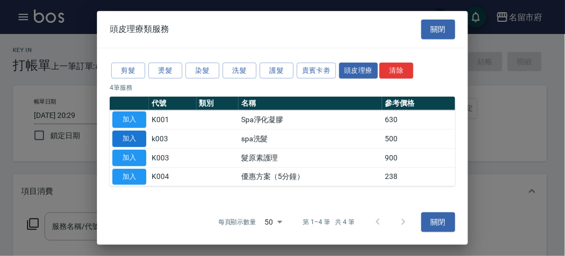
click at [123, 135] on button "加入" at bounding box center [129, 138] width 34 height 16
type input "spa洗髮(k003)"
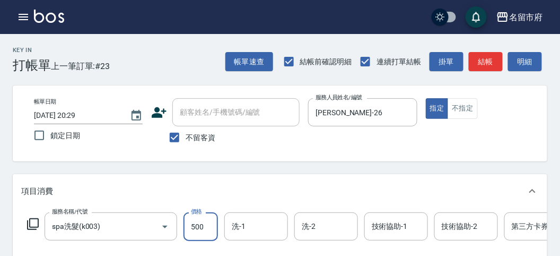
click at [199, 228] on input "500" at bounding box center [201, 226] width 34 height 29
type input "520"
click at [41, 220] on div "服務名稱/代號 spa洗髮(k003) 服務名稱/代號 價格 520 價格 洗-1 洗-1 洗-2 洗-2 技術協助-1 技術協助-1 技術協助-2 技術協助…" at bounding box center [319, 226] width 596 height 29
click at [32, 221] on icon at bounding box center [33, 223] width 13 height 13
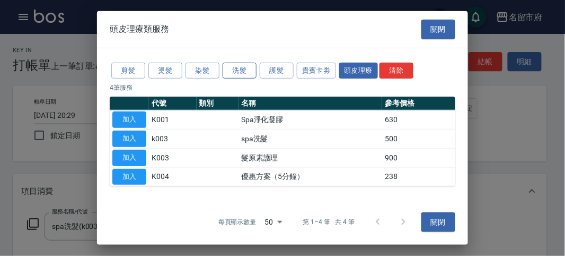
click at [233, 71] on button "洗髮" at bounding box center [240, 70] width 34 height 16
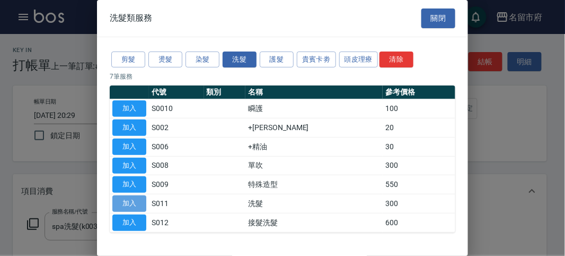
click at [133, 198] on button "加入" at bounding box center [129, 203] width 34 height 16
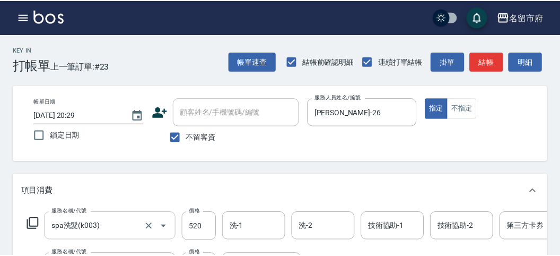
scroll to position [27, 0]
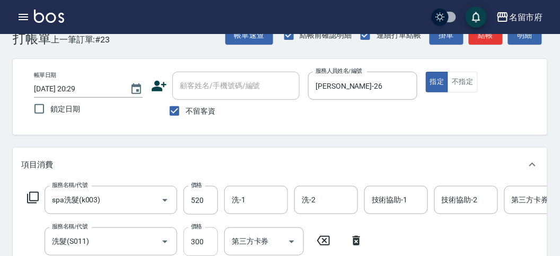
click at [206, 239] on input "300" at bounding box center [201, 241] width 34 height 29
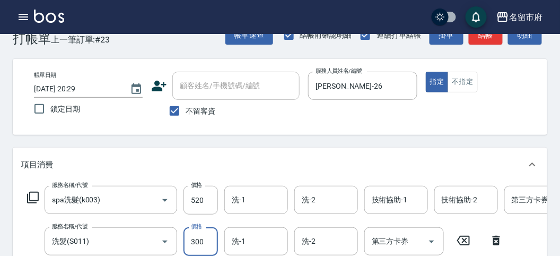
click at [196, 245] on input "300" at bounding box center [201, 241] width 34 height 29
drag, startPoint x: 187, startPoint y: 241, endPoint x: 224, endPoint y: 243, distance: 37.2
click at [224, 243] on div "服務名稱/代號 洗髮(S011) 服務名稱/代號 價格 300 價格 洗-1 洗-1 洗-2 洗-2 第三方卡券 第三方卡券" at bounding box center [265, 241] width 488 height 29
type input "350"
click at [237, 147] on div "項目消費" at bounding box center [280, 164] width 535 height 34
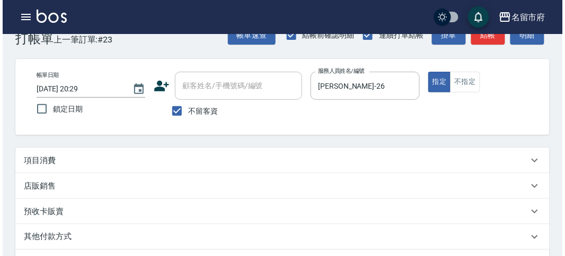
scroll to position [220, 0]
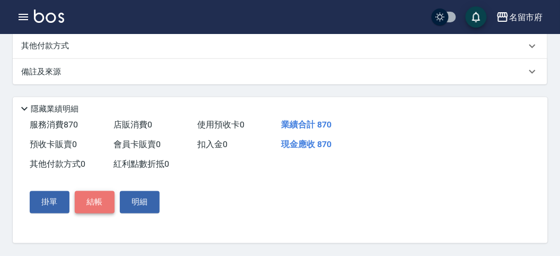
click at [87, 202] on button "結帳" at bounding box center [95, 202] width 40 height 22
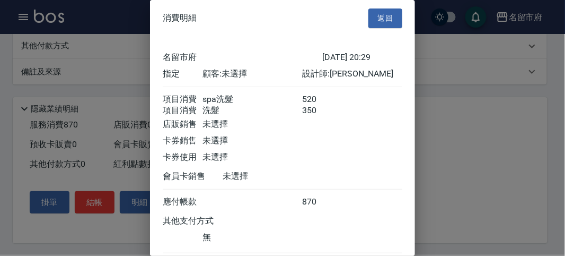
scroll to position [71, 0]
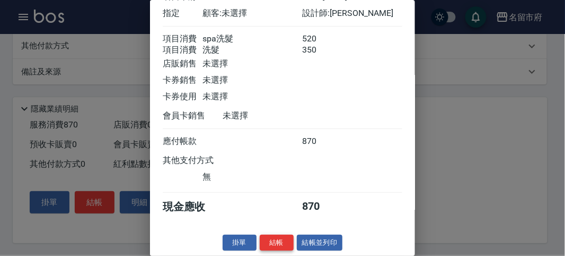
click at [280, 243] on button "結帳" at bounding box center [277, 242] width 34 height 16
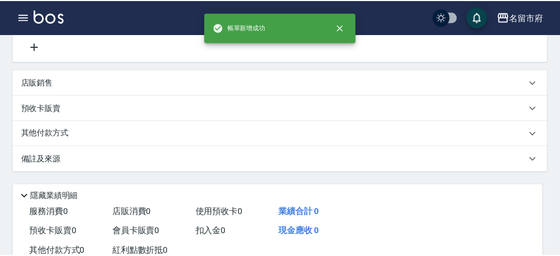
scroll to position [0, 0]
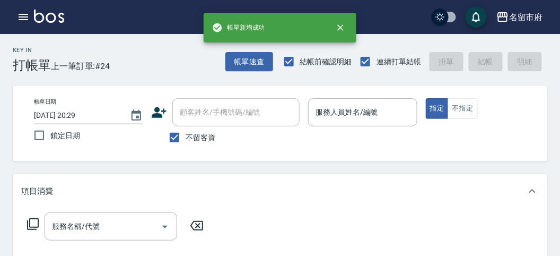
click at [301, 203] on div "項目消費" at bounding box center [280, 191] width 535 height 34
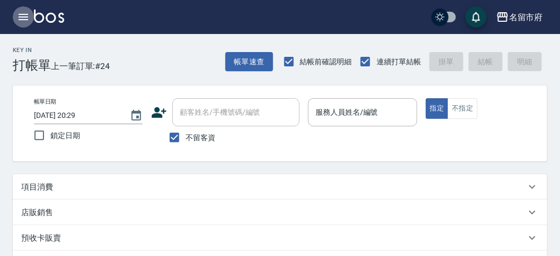
click at [27, 15] on icon "button" at bounding box center [23, 17] width 13 height 13
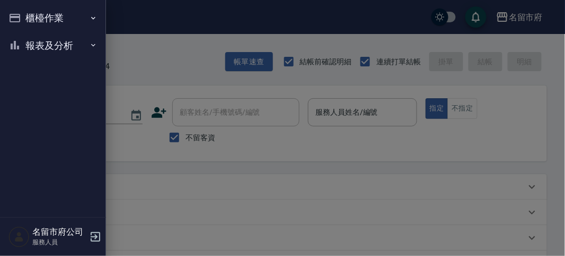
click at [54, 18] on button "櫃檯作業" at bounding box center [53, 18] width 98 height 28
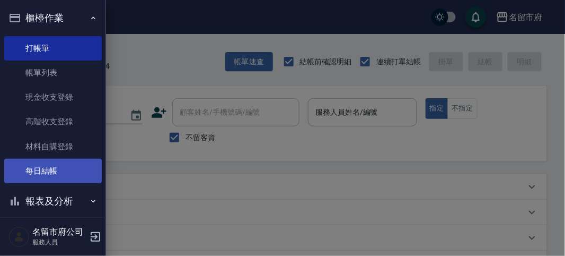
click at [66, 165] on link "每日結帳" at bounding box center [53, 171] width 98 height 24
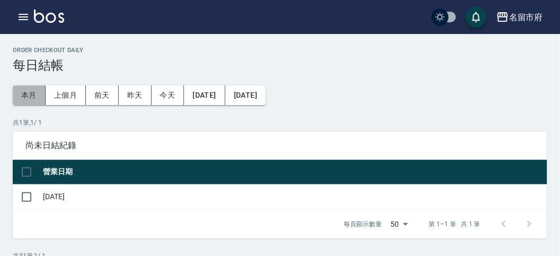
click at [30, 94] on button "本月" at bounding box center [29, 95] width 33 height 20
click at [25, 15] on icon "button" at bounding box center [23, 17] width 13 height 13
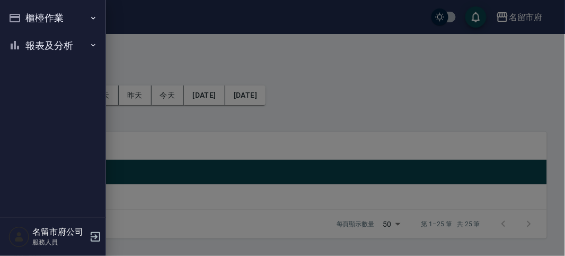
click at [40, 41] on button "報表及分析" at bounding box center [53, 46] width 98 height 28
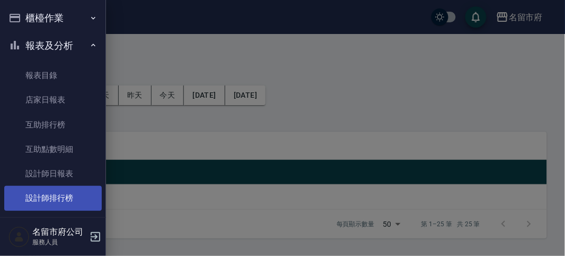
click at [64, 202] on link "設計師排行榜" at bounding box center [53, 198] width 98 height 24
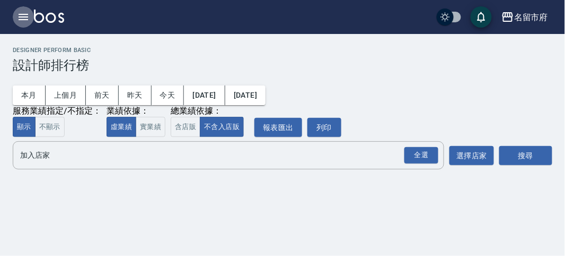
click at [23, 14] on icon "button" at bounding box center [24, 17] width 10 height 6
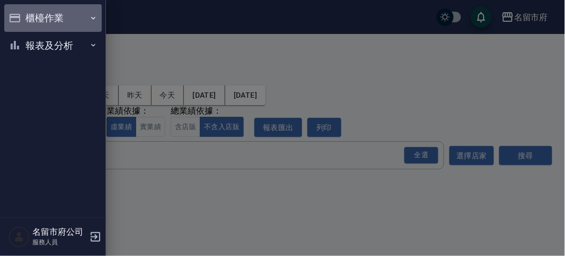
click at [25, 16] on button "櫃檯作業" at bounding box center [53, 18] width 98 height 28
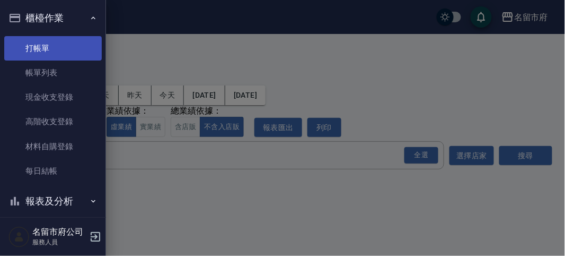
click at [51, 51] on link "打帳單" at bounding box center [53, 48] width 98 height 24
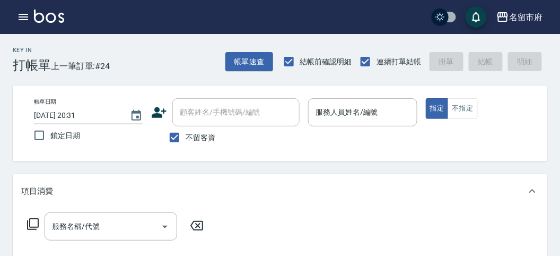
click at [133, 62] on div "Key In 打帳單 上一筆訂單:#24 帳單速查 結帳前確認明細 連續打單結帳 掛單 結帳 明細" at bounding box center [273, 53] width 547 height 39
click at [24, 14] on icon "button" at bounding box center [24, 17] width 10 height 6
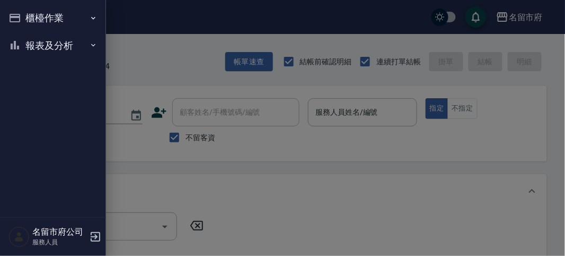
click at [159, 56] on div at bounding box center [282, 128] width 565 height 256
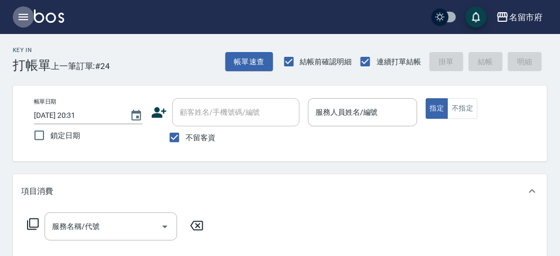
click at [20, 16] on icon "button" at bounding box center [23, 17] width 13 height 13
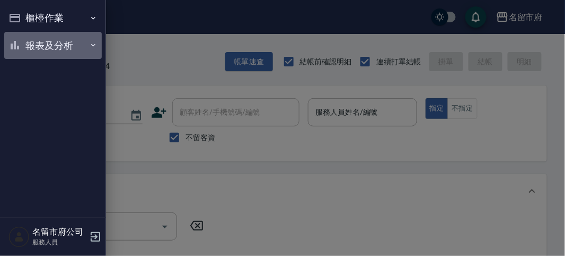
click at [49, 44] on button "報表及分析" at bounding box center [53, 46] width 98 height 28
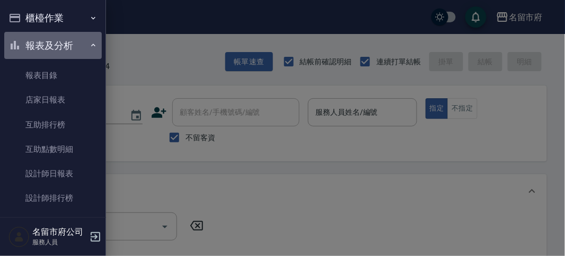
click at [60, 43] on button "報表及分析" at bounding box center [53, 46] width 98 height 28
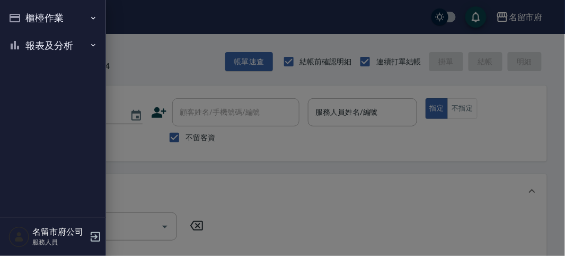
click at [51, 16] on button "櫃檯作業" at bounding box center [53, 18] width 98 height 28
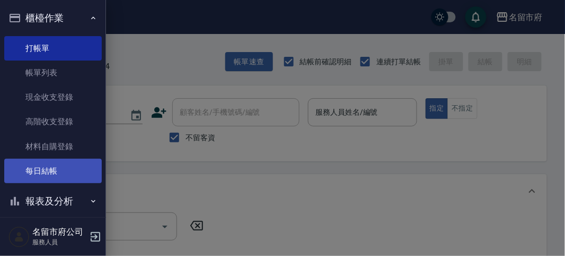
click at [59, 176] on link "每日結帳" at bounding box center [53, 171] width 98 height 24
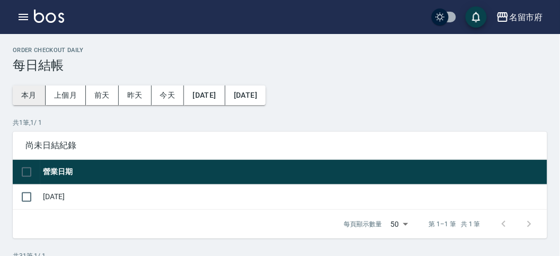
click at [27, 90] on button "本月" at bounding box center [29, 95] width 33 height 20
click at [19, 13] on icon "button" at bounding box center [23, 17] width 13 height 13
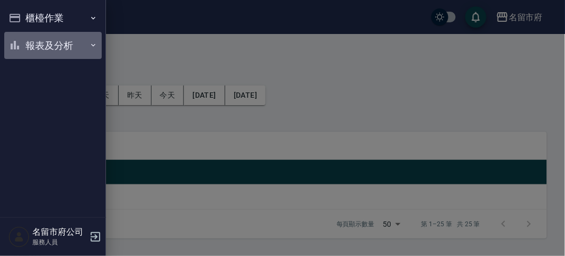
click at [39, 46] on button "報表及分析" at bounding box center [53, 46] width 98 height 28
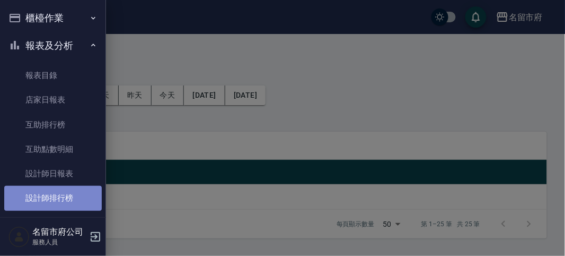
click at [59, 196] on link "設計師排行榜" at bounding box center [53, 198] width 98 height 24
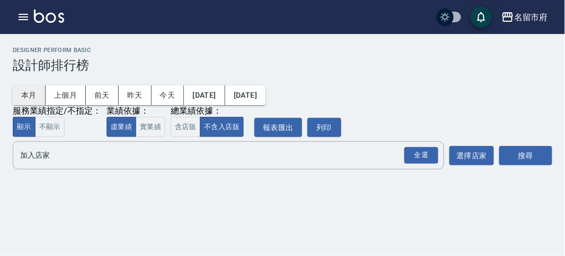
click at [27, 90] on button "本月" at bounding box center [29, 95] width 33 height 20
click at [416, 158] on div "全選" at bounding box center [422, 155] width 34 height 16
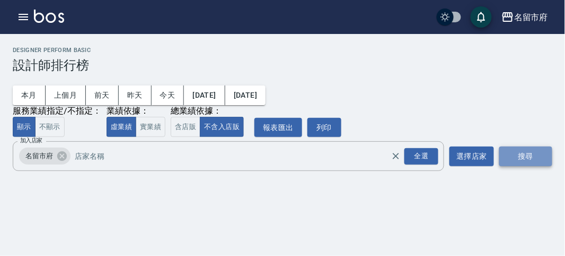
click at [528, 155] on button "搜尋" at bounding box center [526, 156] width 53 height 20
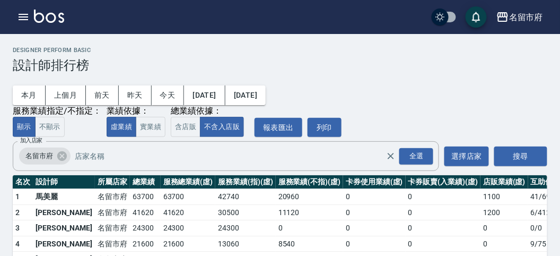
click at [422, 76] on div "本月 上個月 [DATE] [DATE] [DATE] [DATE] [DATE] 服務業績指定/不指定： 顯示 不顯示 業績依據： 虛業績 實業績 總業績依…" at bounding box center [280, 105] width 535 height 64
click at [446, 50] on h2 "Designer Perform Basic" at bounding box center [280, 50] width 535 height 7
click at [25, 19] on icon "button" at bounding box center [24, 17] width 10 height 6
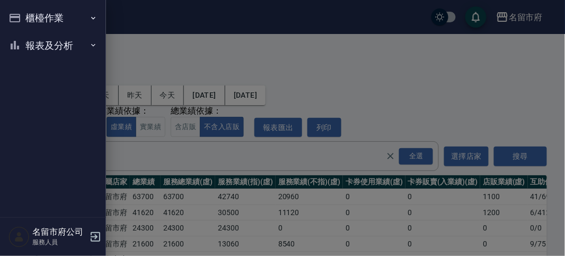
click at [25, 19] on button "櫃檯作業" at bounding box center [53, 18] width 98 height 28
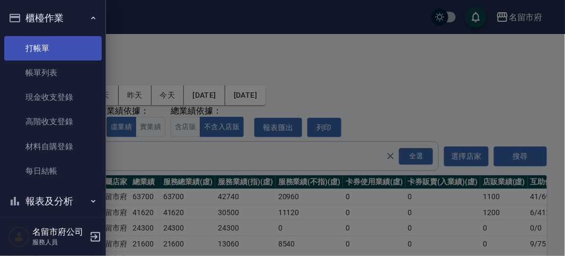
click at [53, 54] on link "打帳單" at bounding box center [53, 48] width 98 height 24
